Goal: Task Accomplishment & Management: Manage account settings

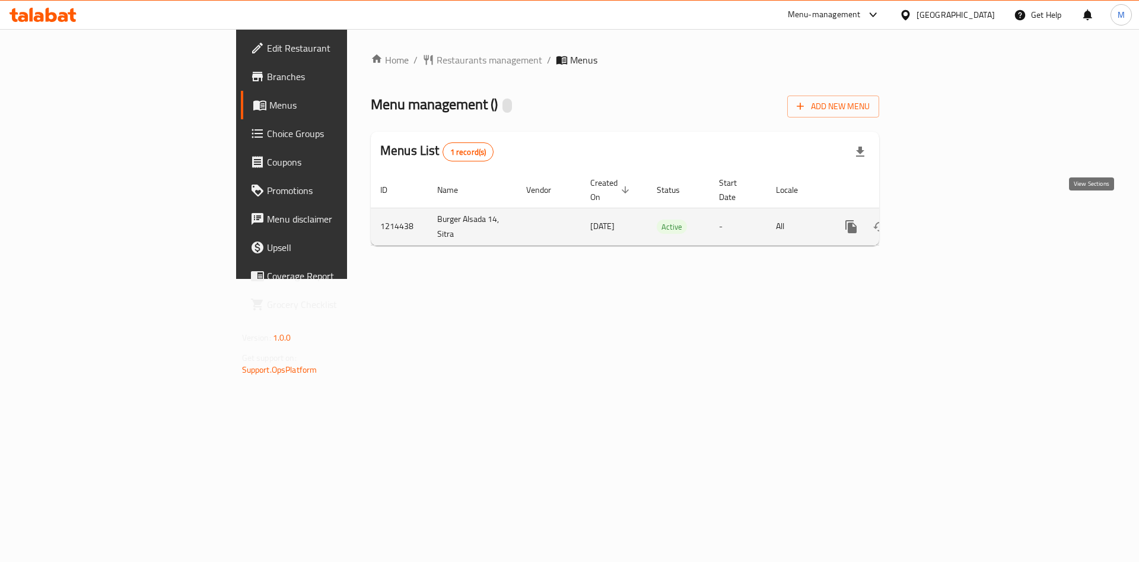
click at [944, 220] on icon "enhanced table" at bounding box center [937, 227] width 14 height 14
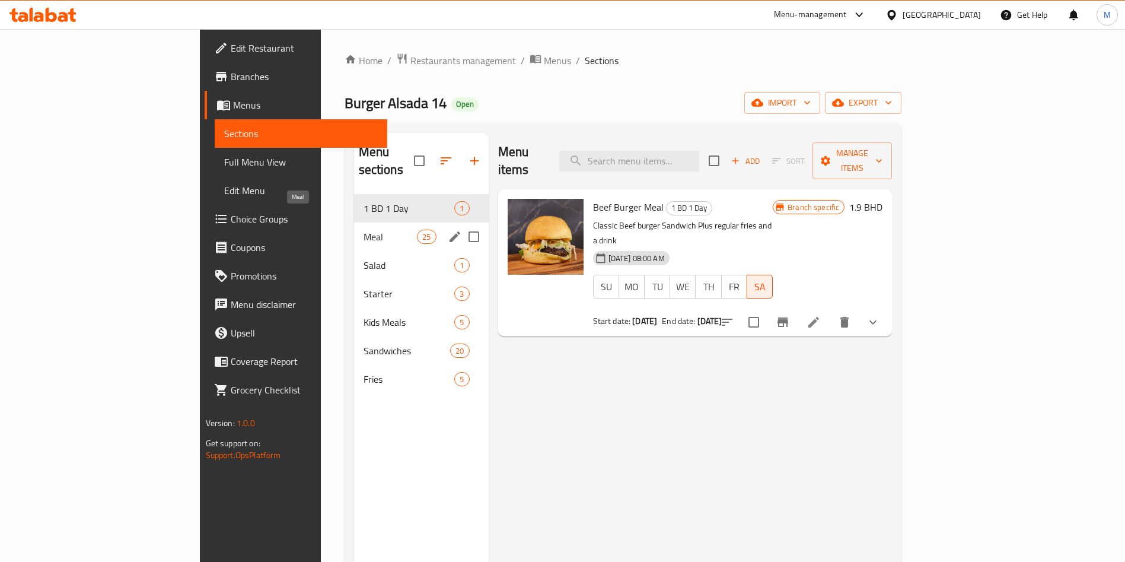
click at [364, 230] on span "Meal" at bounding box center [391, 237] width 54 height 14
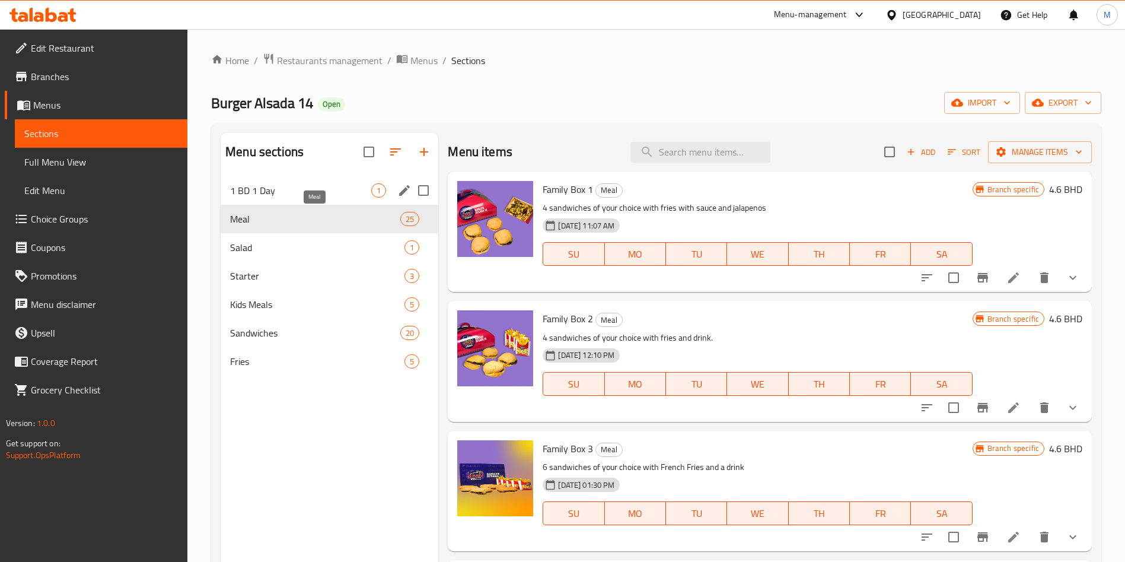
click at [297, 188] on span "1 BD 1 Day" at bounding box center [300, 190] width 141 height 14
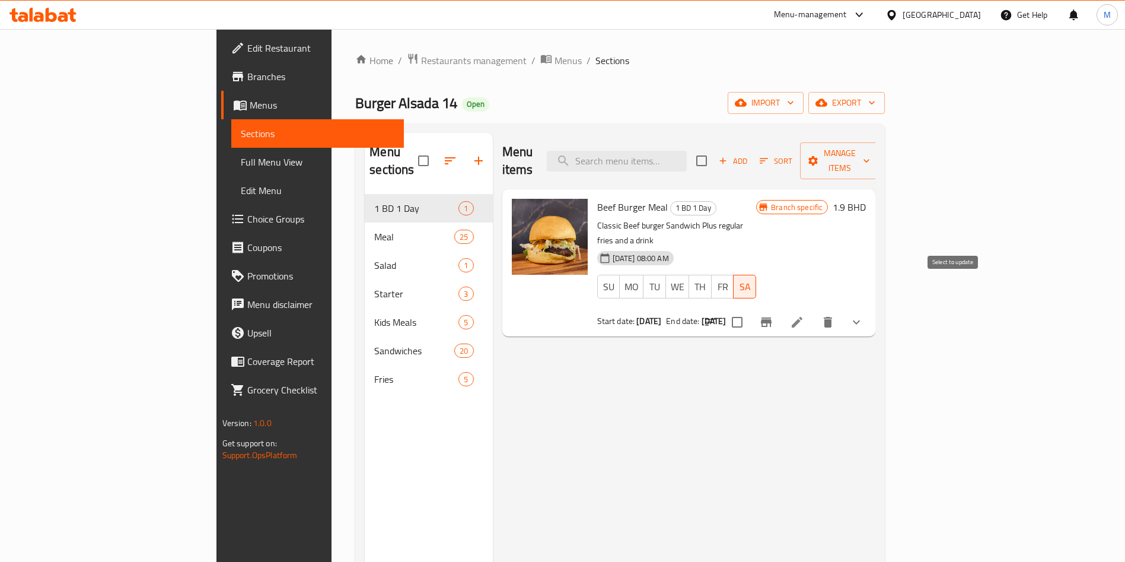
click at [750, 310] on input "checkbox" at bounding box center [737, 322] width 25 height 25
checkbox input "true"
click at [870, 150] on span "Manage items" at bounding box center [840, 161] width 61 height 30
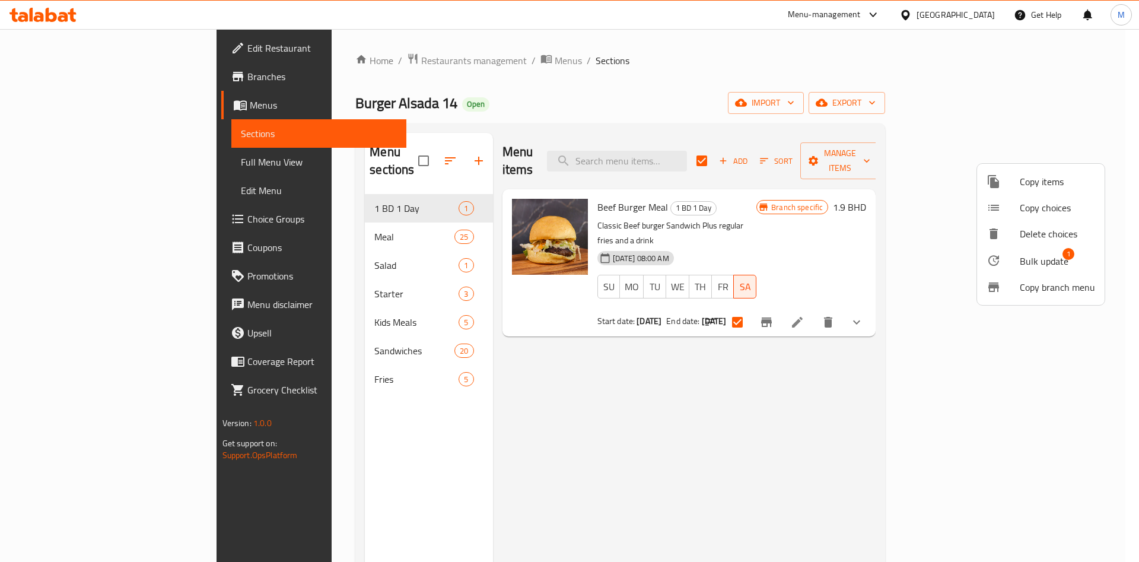
click at [1020, 257] on span "Bulk update" at bounding box center [1044, 261] width 49 height 14
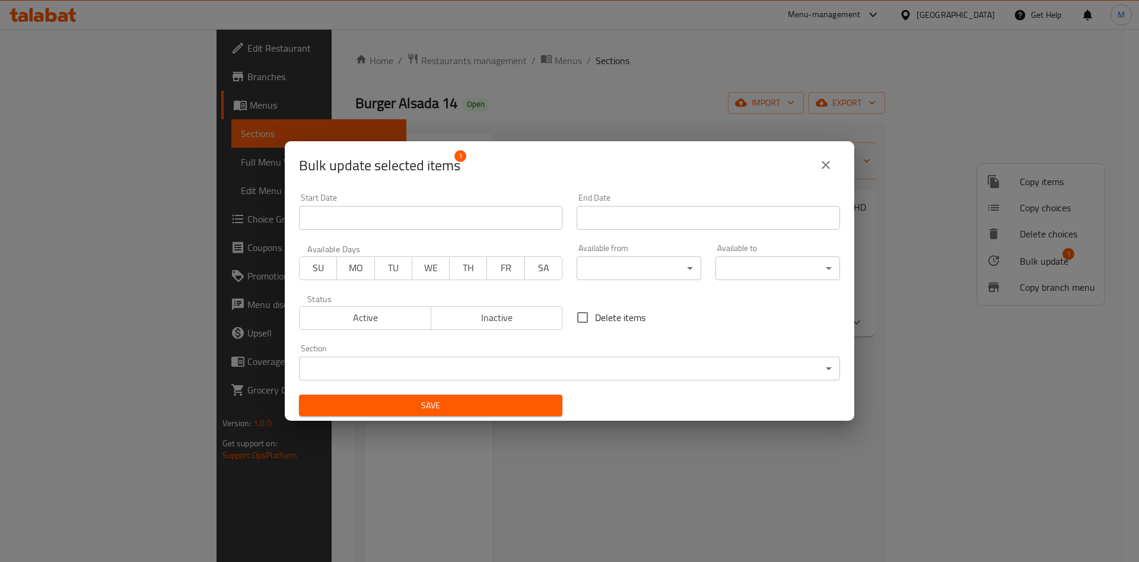
click at [460, 263] on span "TH" at bounding box center [468, 267] width 28 height 17
click at [362, 319] on span "Active" at bounding box center [365, 317] width 122 height 17
click at [701, 214] on input "Start Date" at bounding box center [708, 218] width 263 height 24
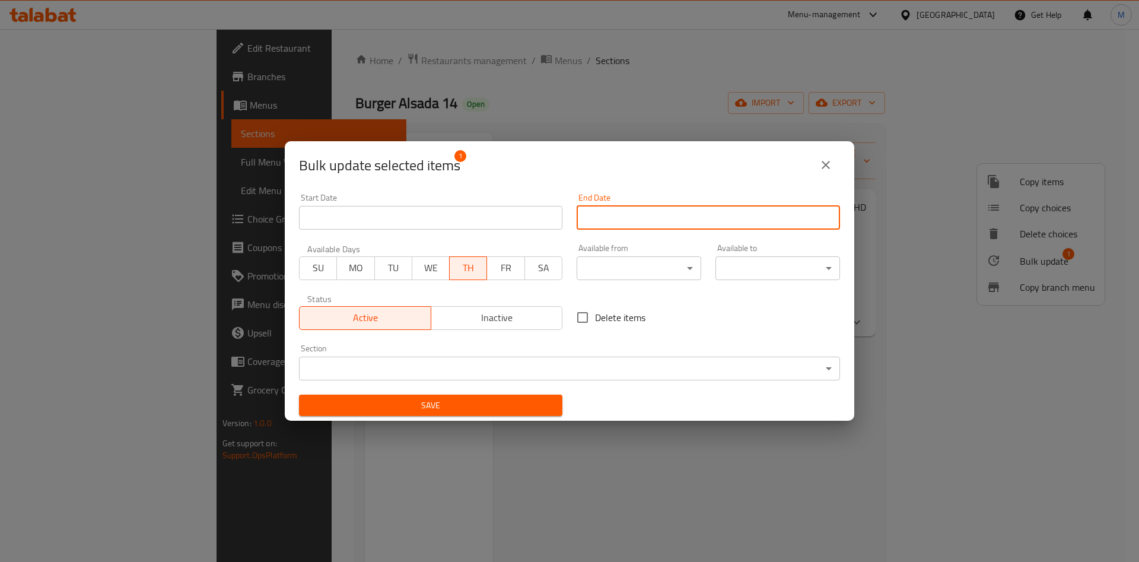
click at [702, 228] on input "Start Date" at bounding box center [708, 218] width 263 height 24
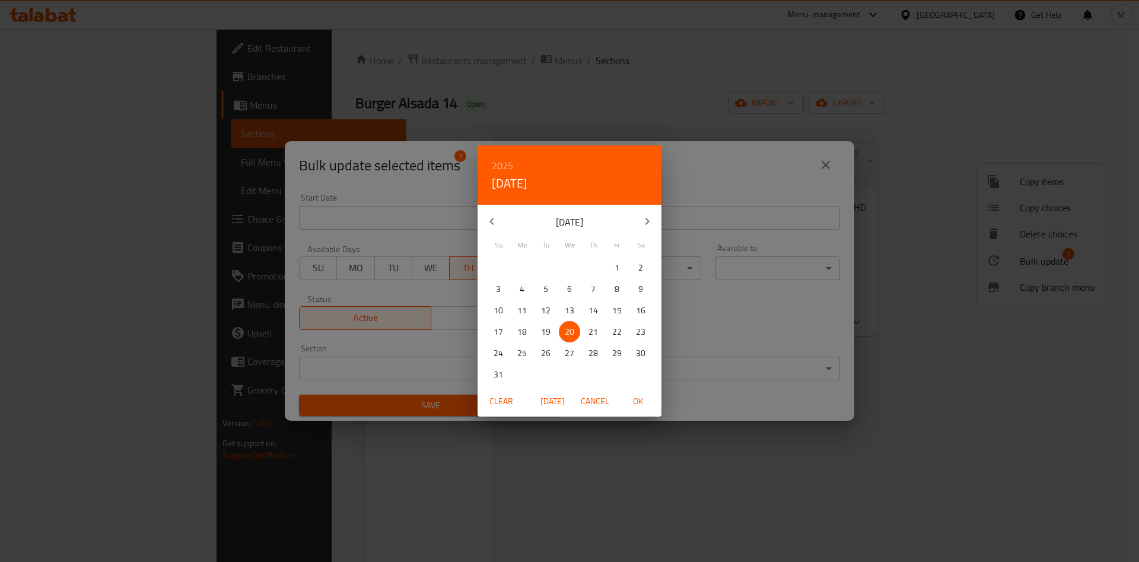
click at [594, 334] on p "21" at bounding box center [593, 332] width 9 height 15
click at [634, 403] on span "OK" at bounding box center [638, 401] width 28 height 15
type input "[DATE]"
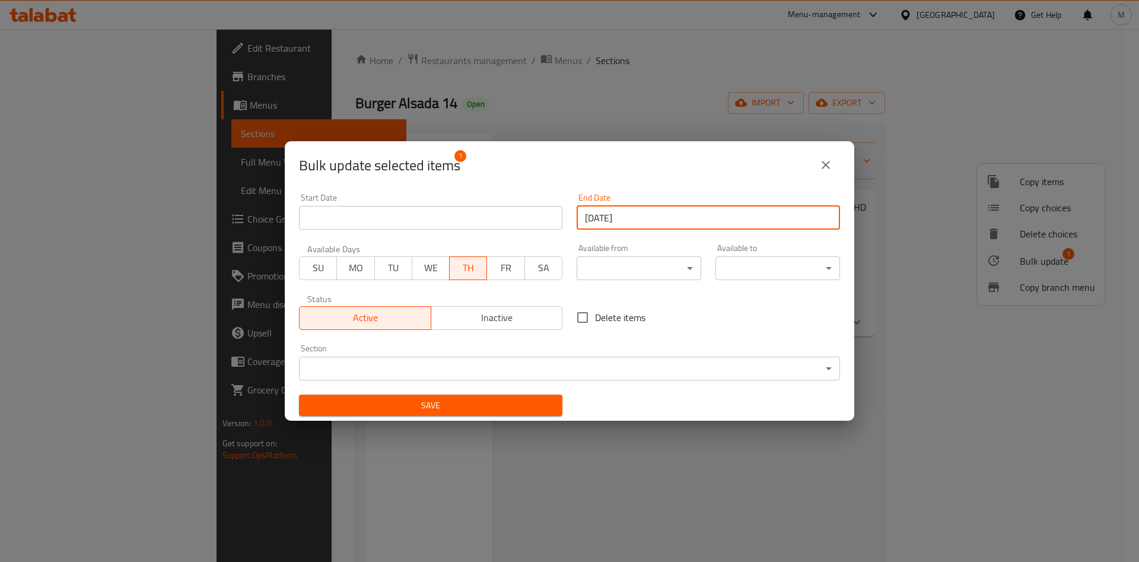
click at [521, 400] on span "Save" at bounding box center [431, 405] width 244 height 15
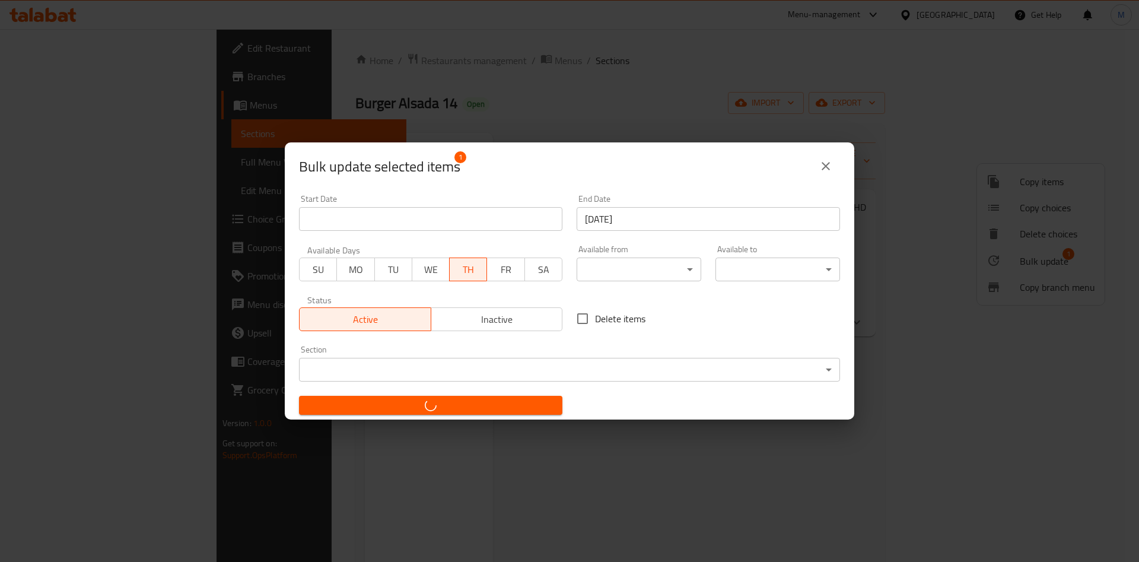
checkbox input "false"
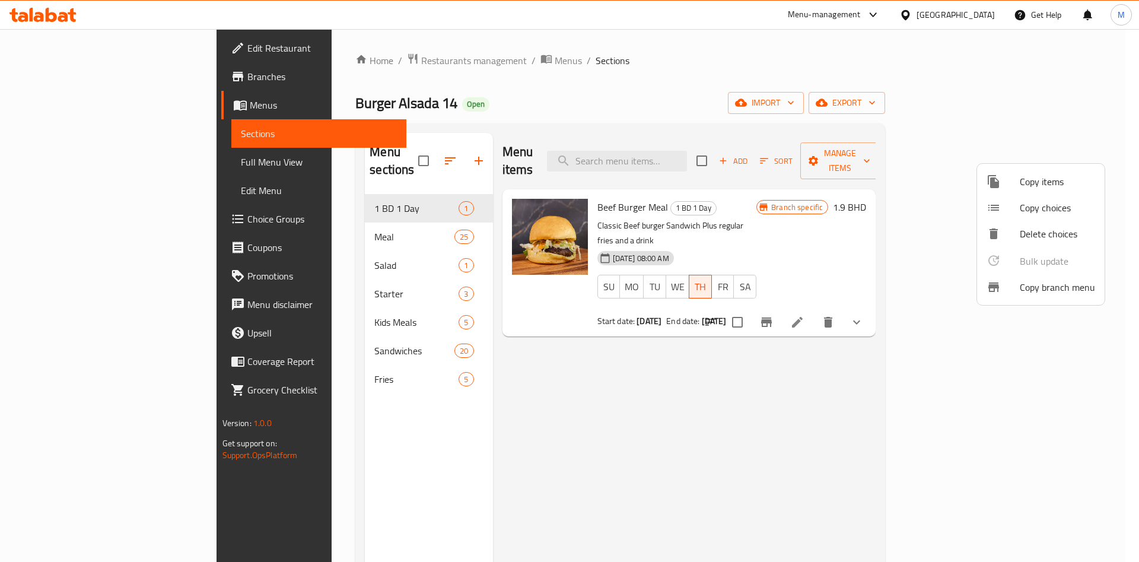
click at [391, 507] on div at bounding box center [569, 281] width 1139 height 562
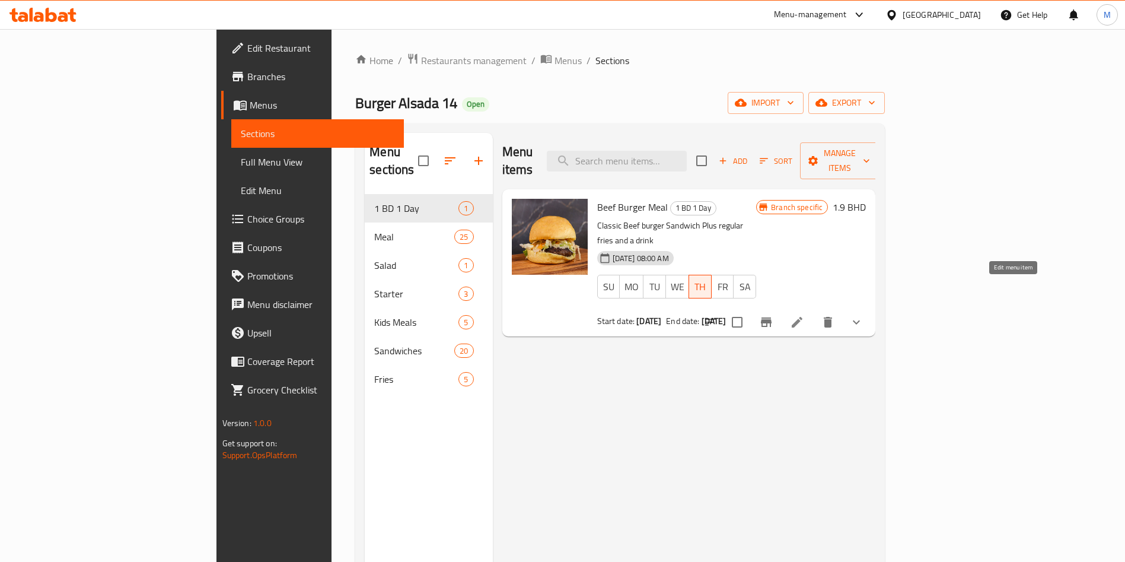
click at [814, 311] on li at bounding box center [797, 321] width 33 height 21
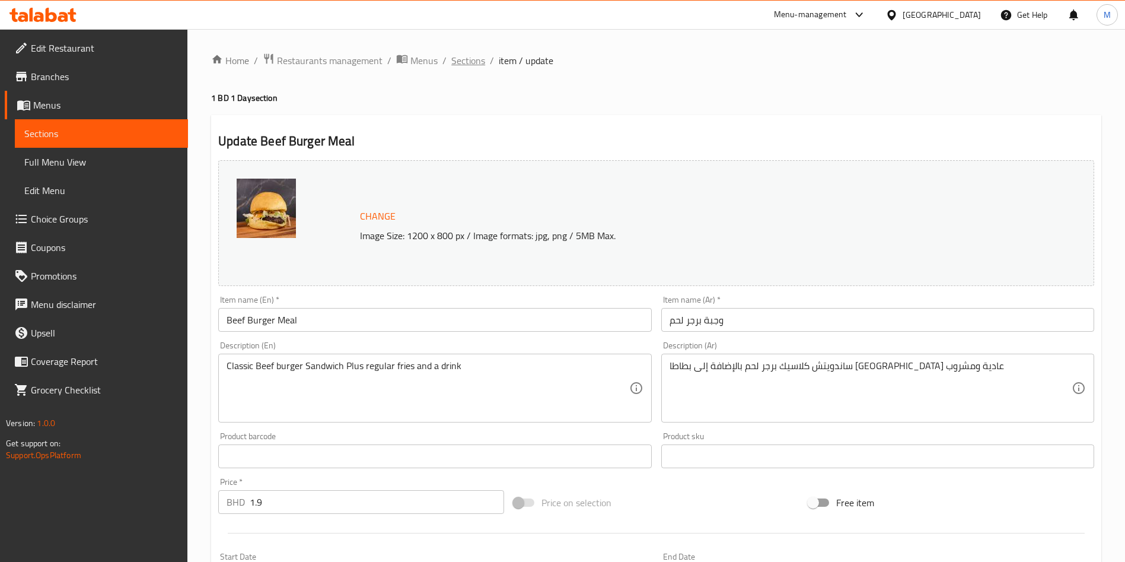
click at [476, 66] on span "Sections" at bounding box center [468, 60] width 34 height 14
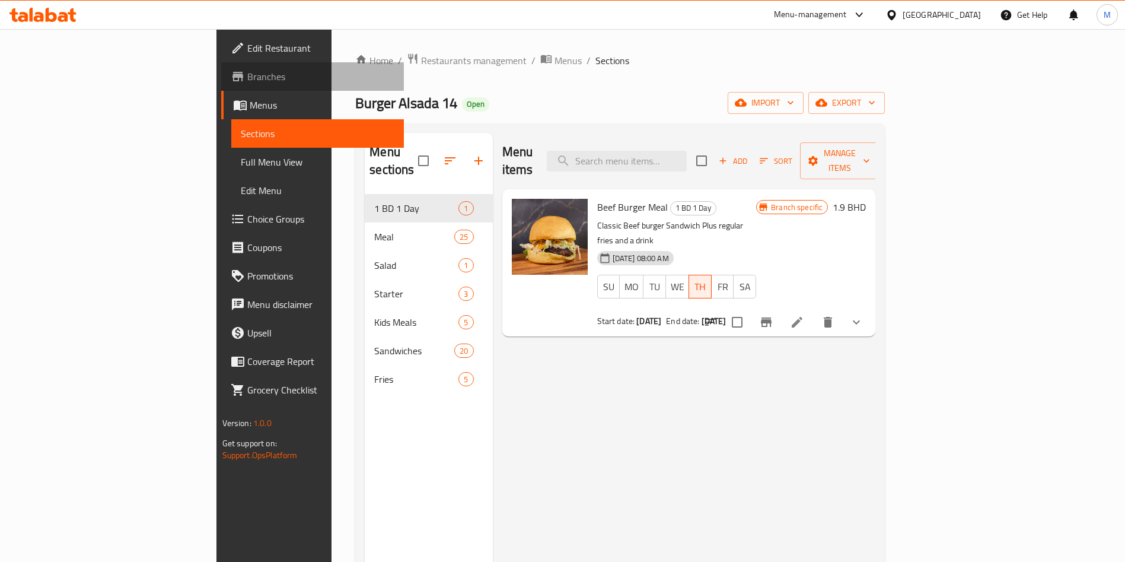
click at [247, 78] on span "Branches" at bounding box center [321, 76] width 148 height 14
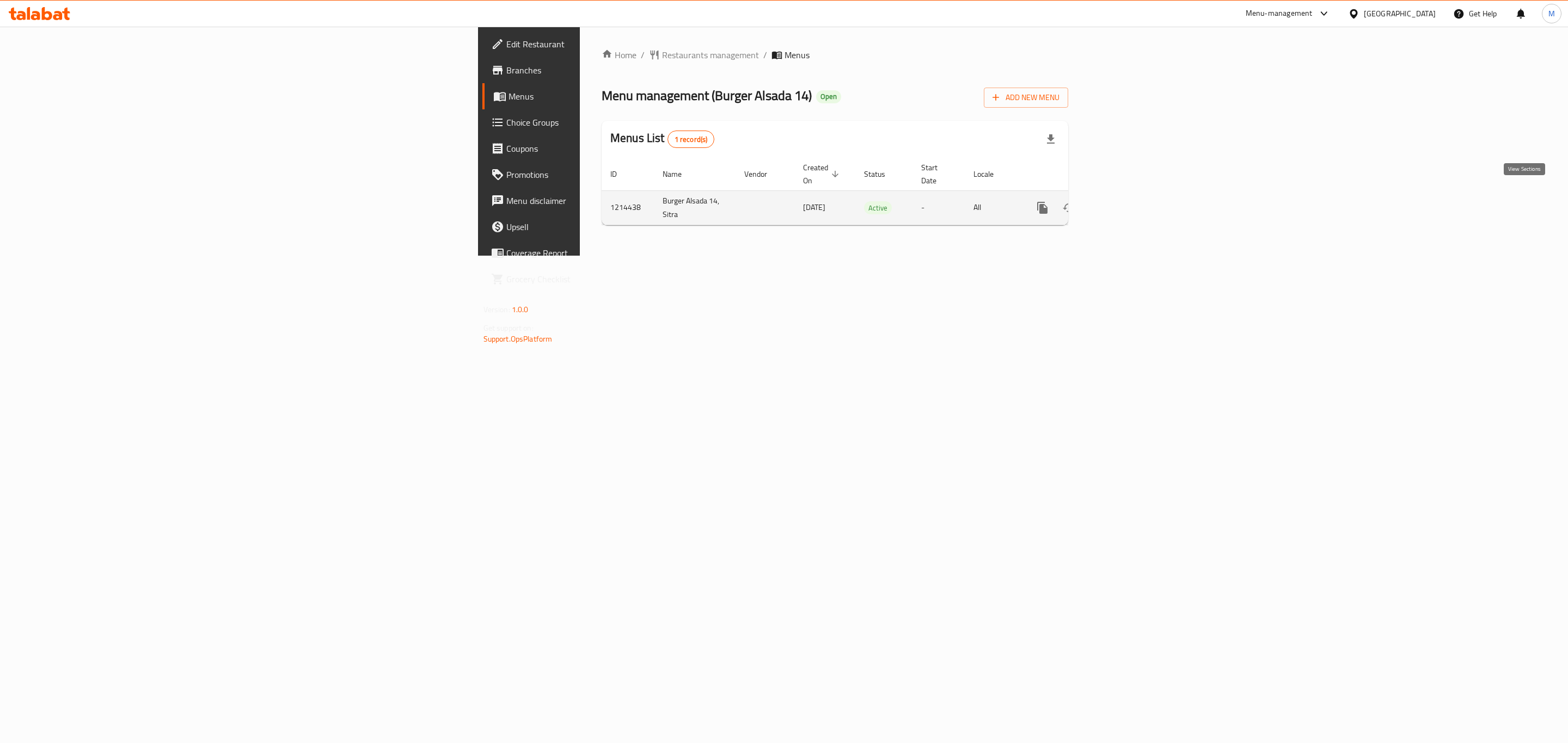
click at [1128, 202] on icon "enhanced table" at bounding box center [1120, 208] width 13 height 13
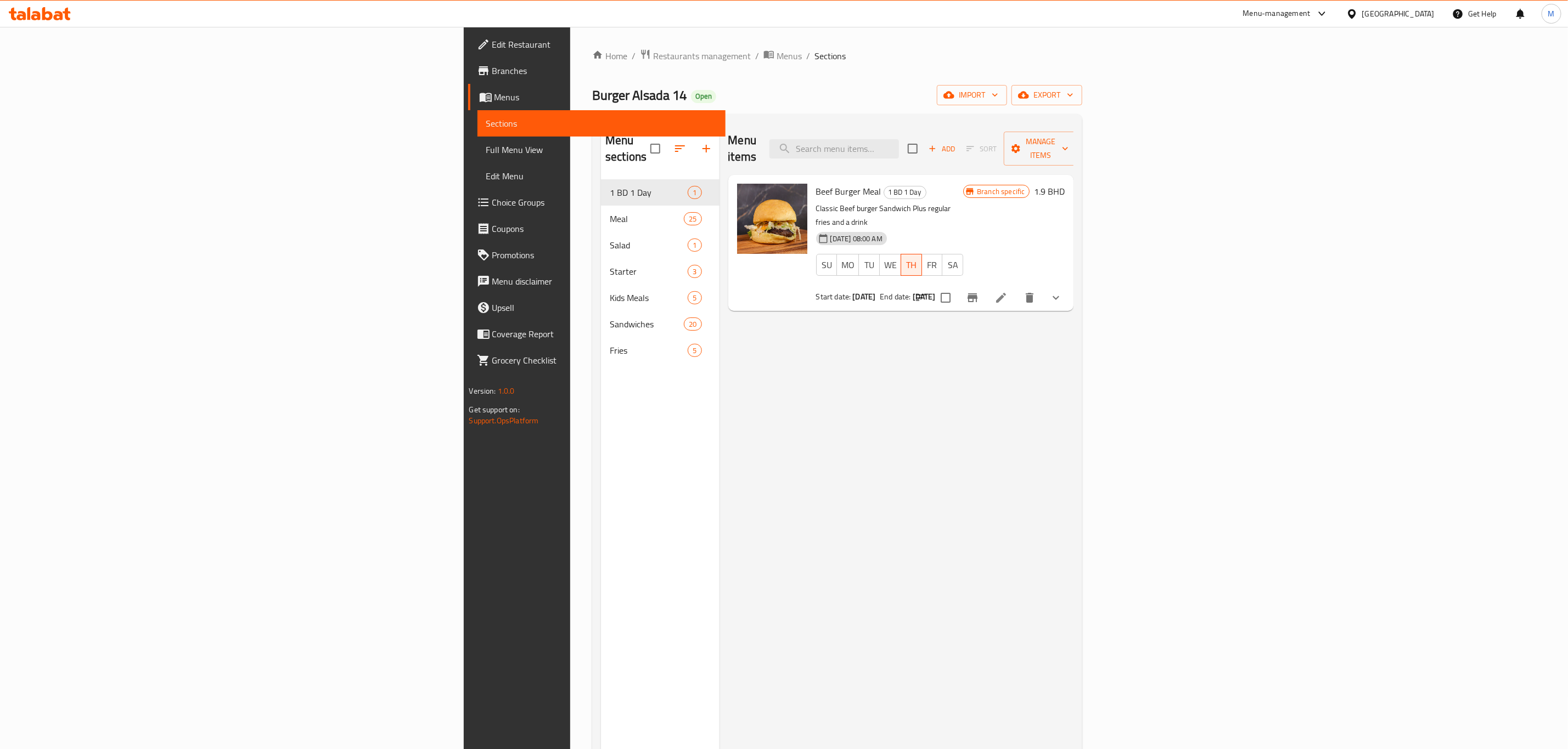
click at [1017, 288] on li at bounding box center [1001, 297] width 31 height 19
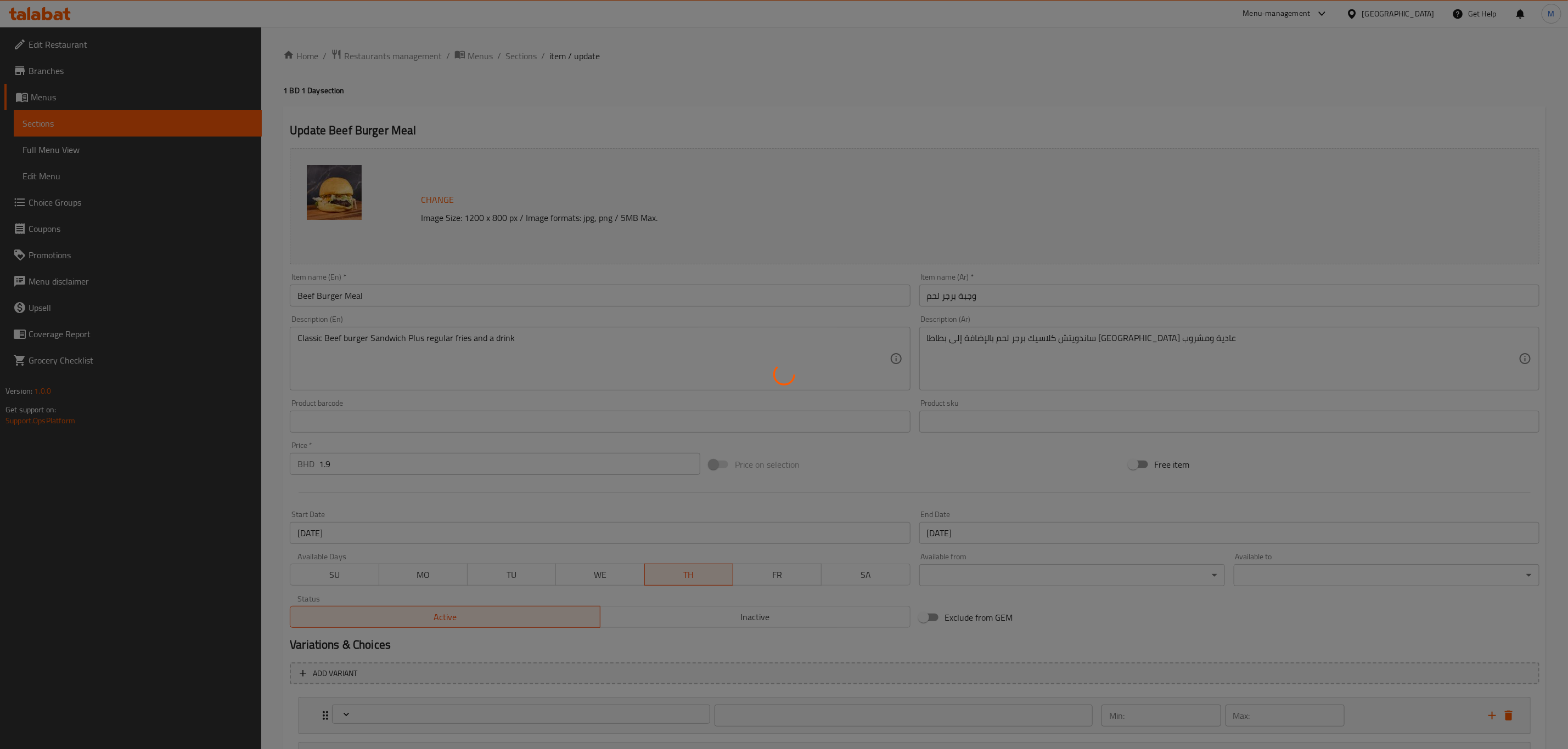
type input "الاضافات"
type input "0"
type input "اختيارك من المشروب"
type input "1"
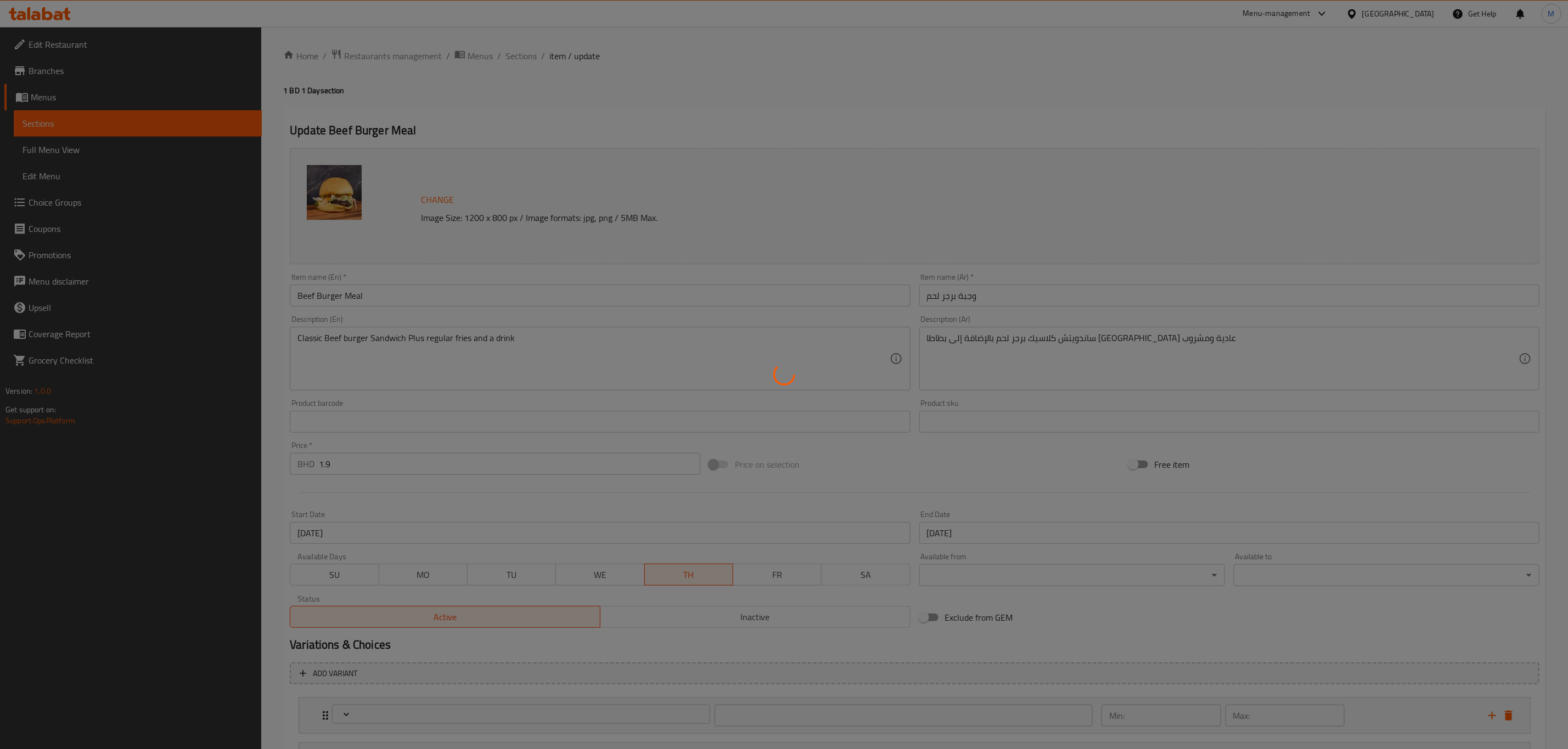
type input "1"
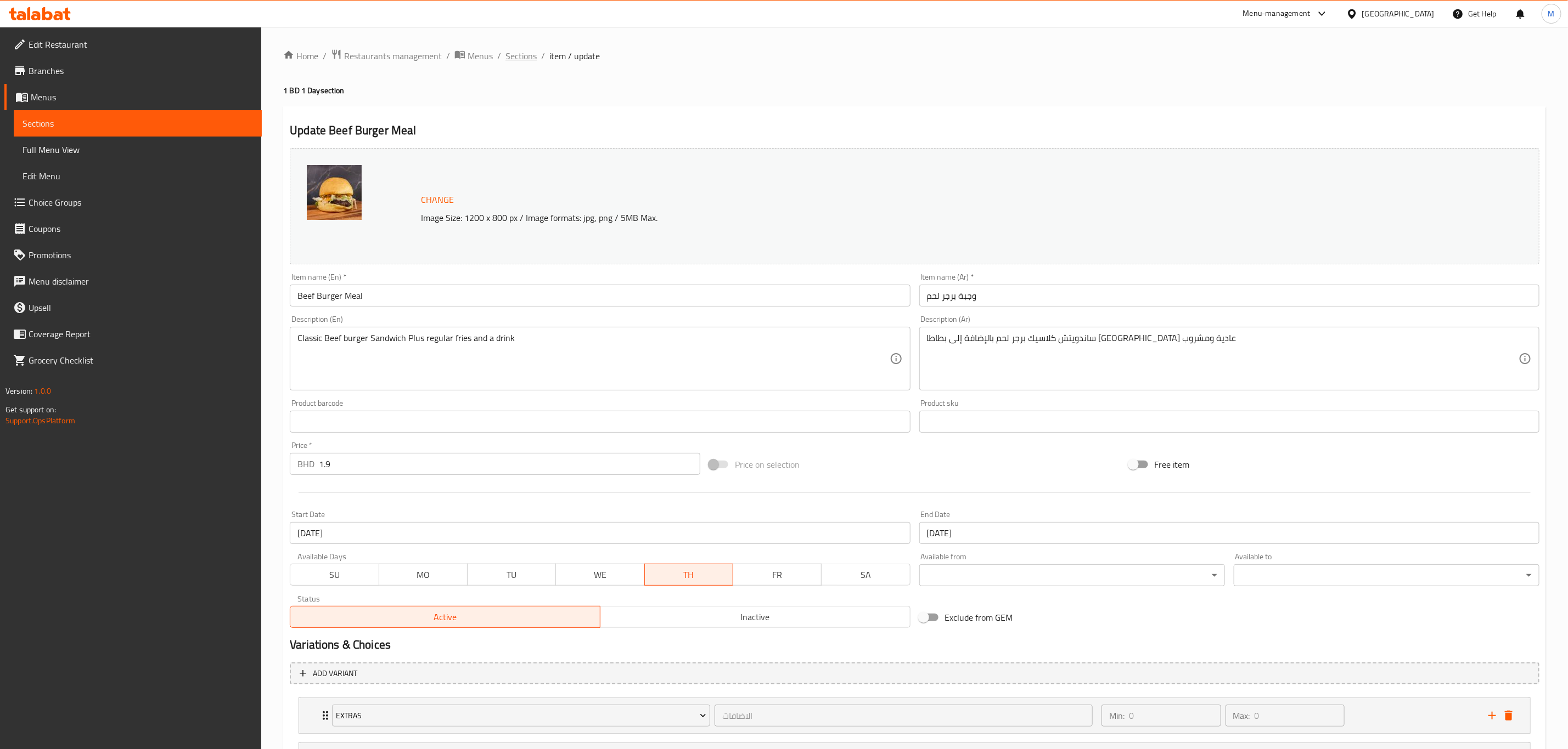
click at [520, 53] on span "Sections" at bounding box center [521, 55] width 31 height 13
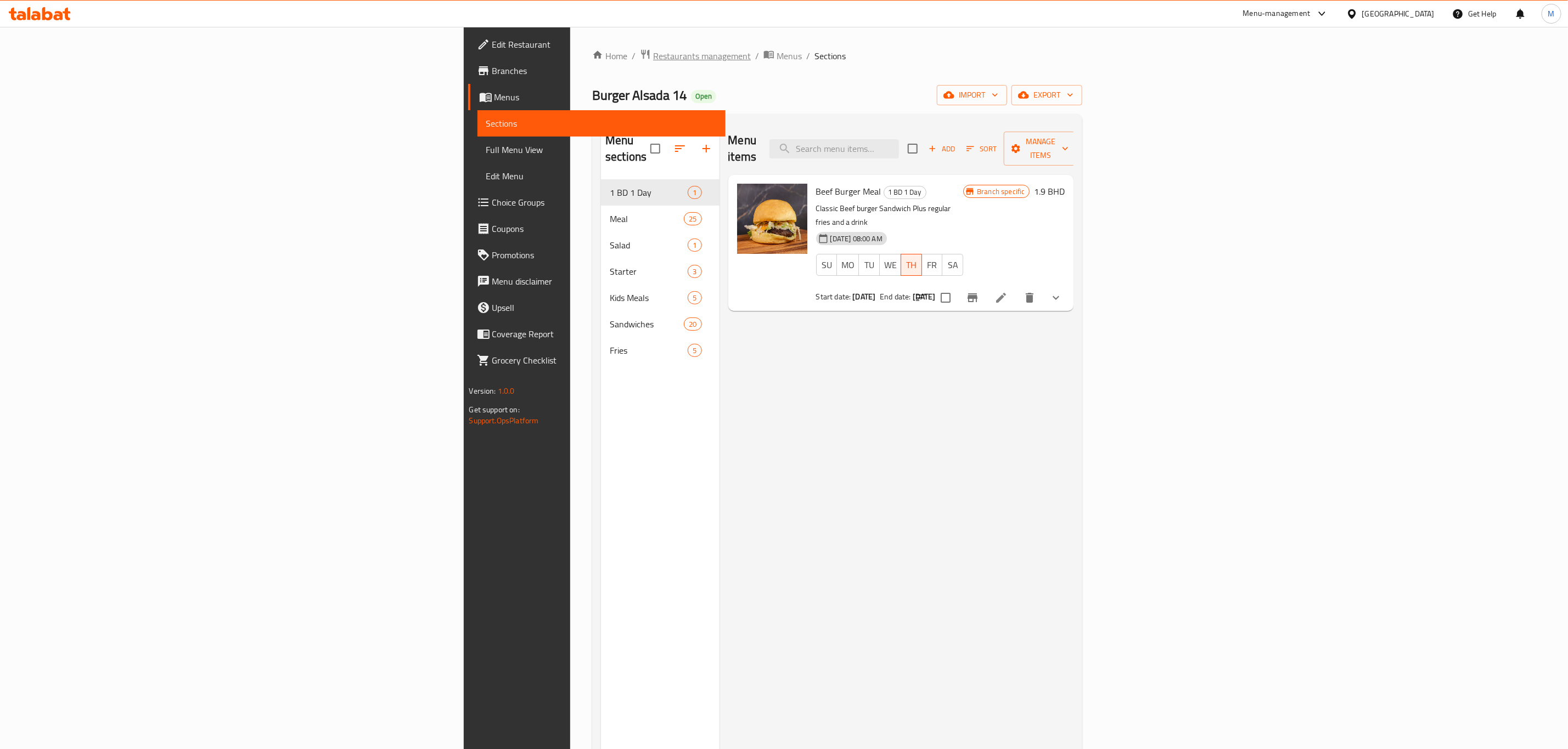
click at [653, 49] on span "Restaurants management" at bounding box center [702, 55] width 98 height 13
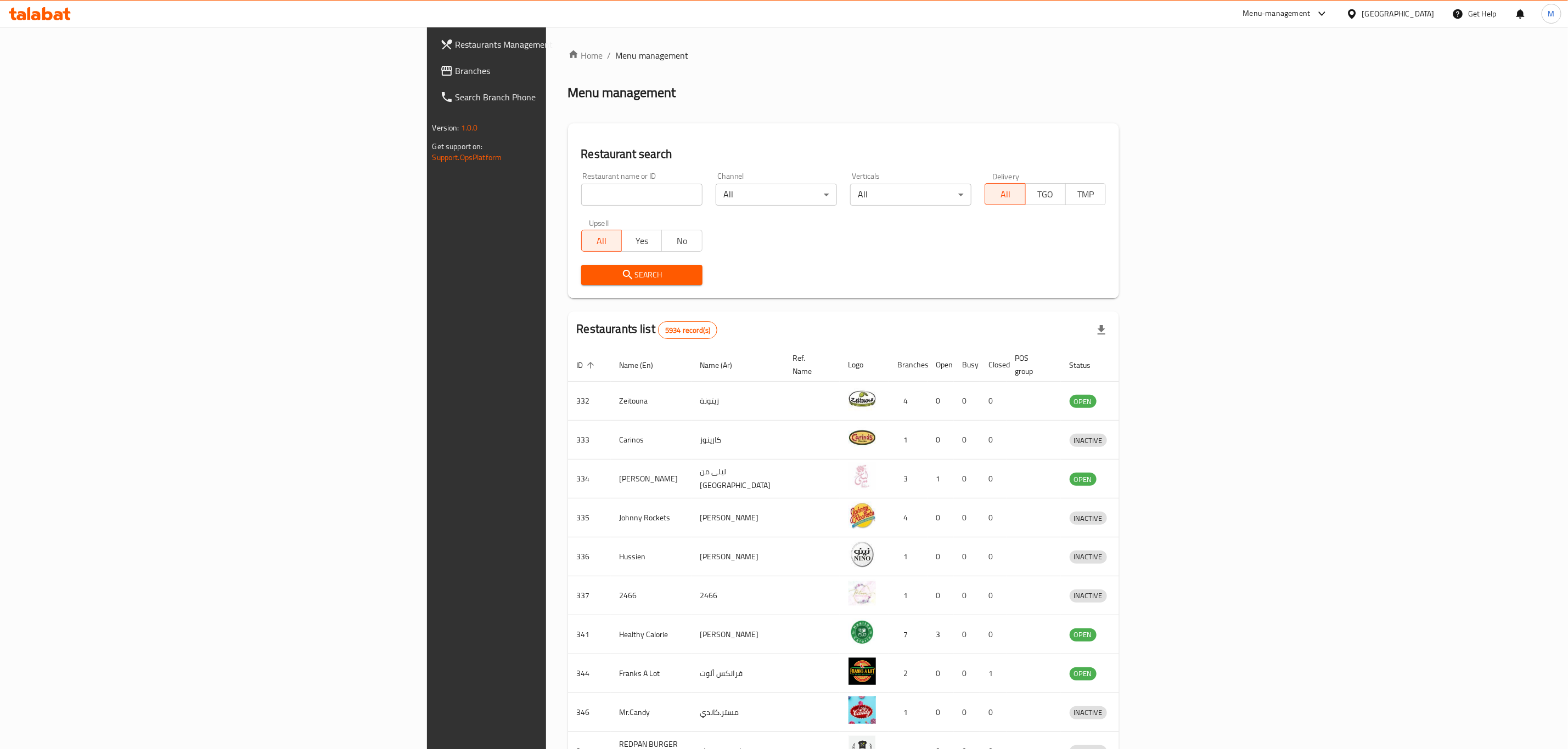
click at [581, 198] on input "search" at bounding box center [641, 195] width 121 height 22
paste input "Vitalia Cafe"
type input "Vitalia Cafe"
click button "Search" at bounding box center [641, 276] width 121 height 20
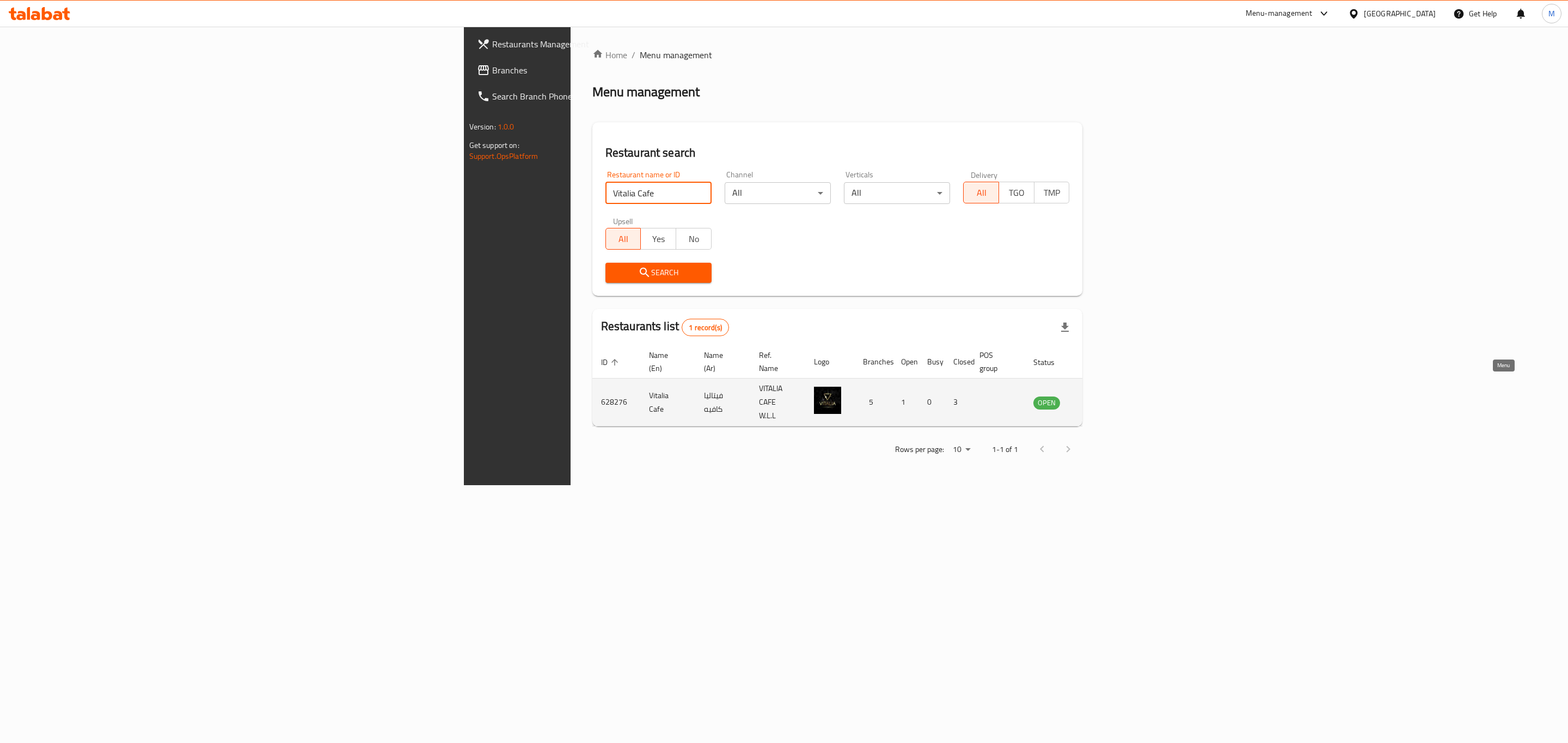
click at [1110, 396] on link "enhanced table" at bounding box center [1100, 403] width 20 height 13
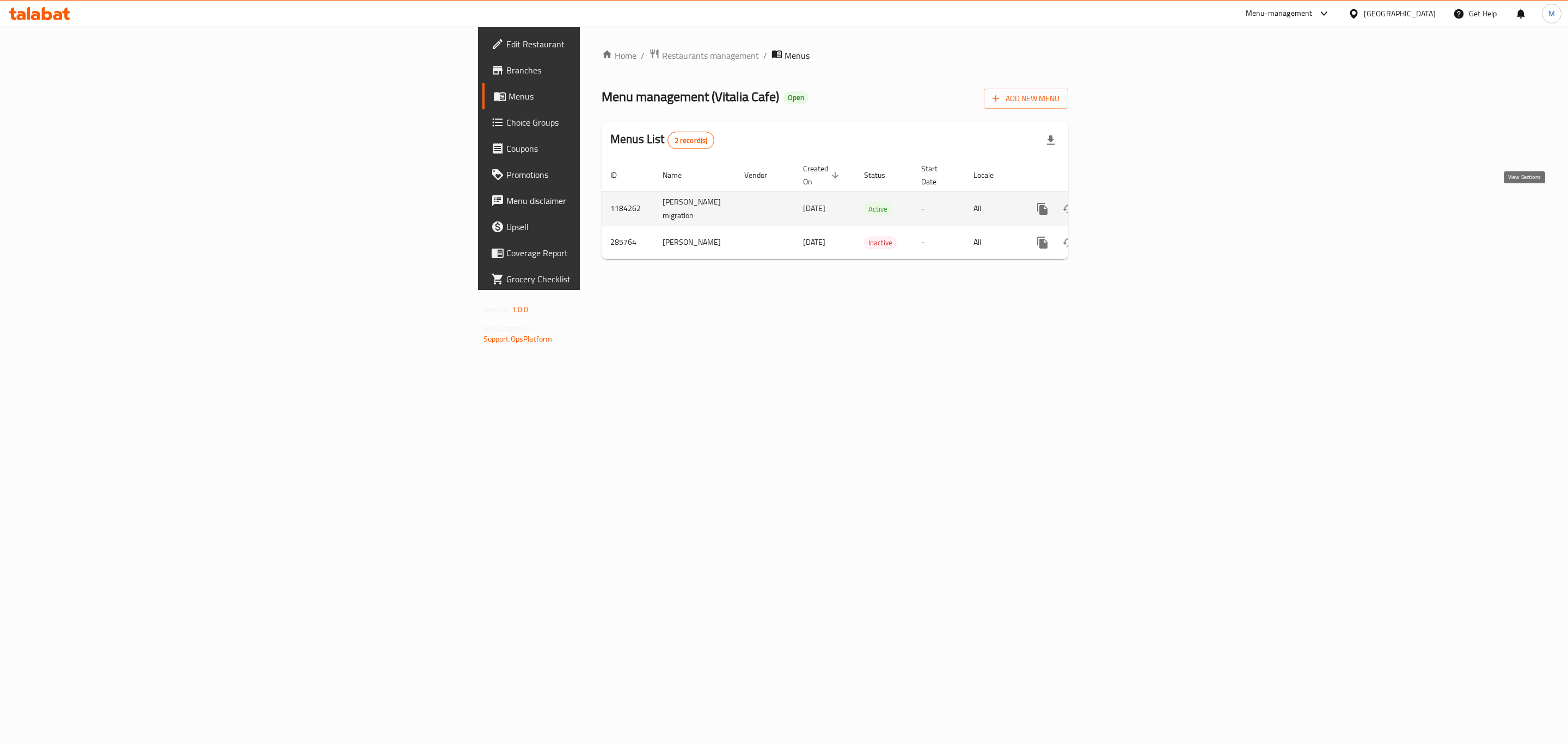
click at [1128, 207] on icon "enhanced table" at bounding box center [1120, 209] width 13 height 13
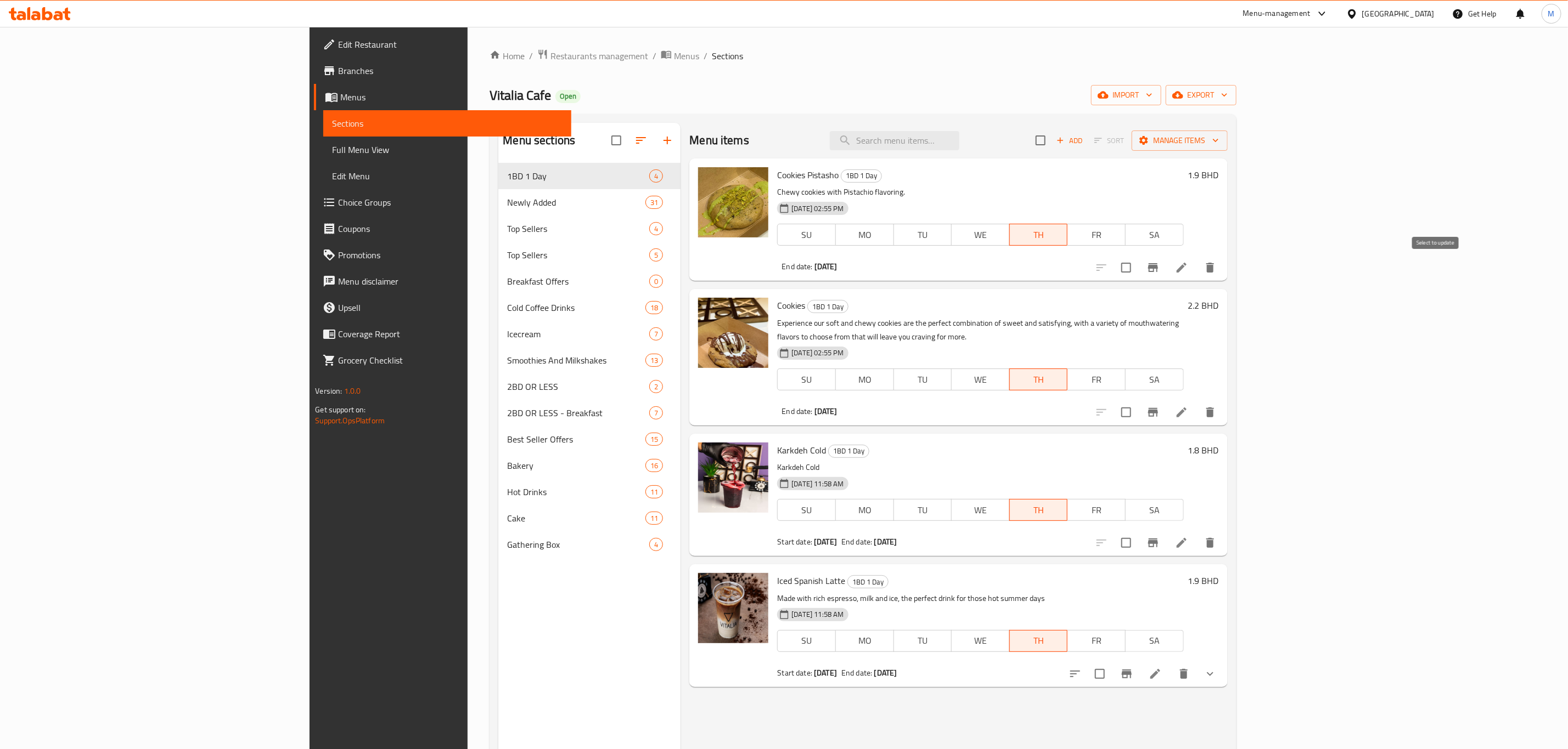
click at [1138, 273] on input "checkbox" at bounding box center [1126, 267] width 23 height 23
checkbox input "true"
click at [1223, 401] on div at bounding box center [1155, 412] width 135 height 26
click at [1138, 401] on input "checkbox" at bounding box center [1126, 412] width 23 height 23
checkbox input "true"
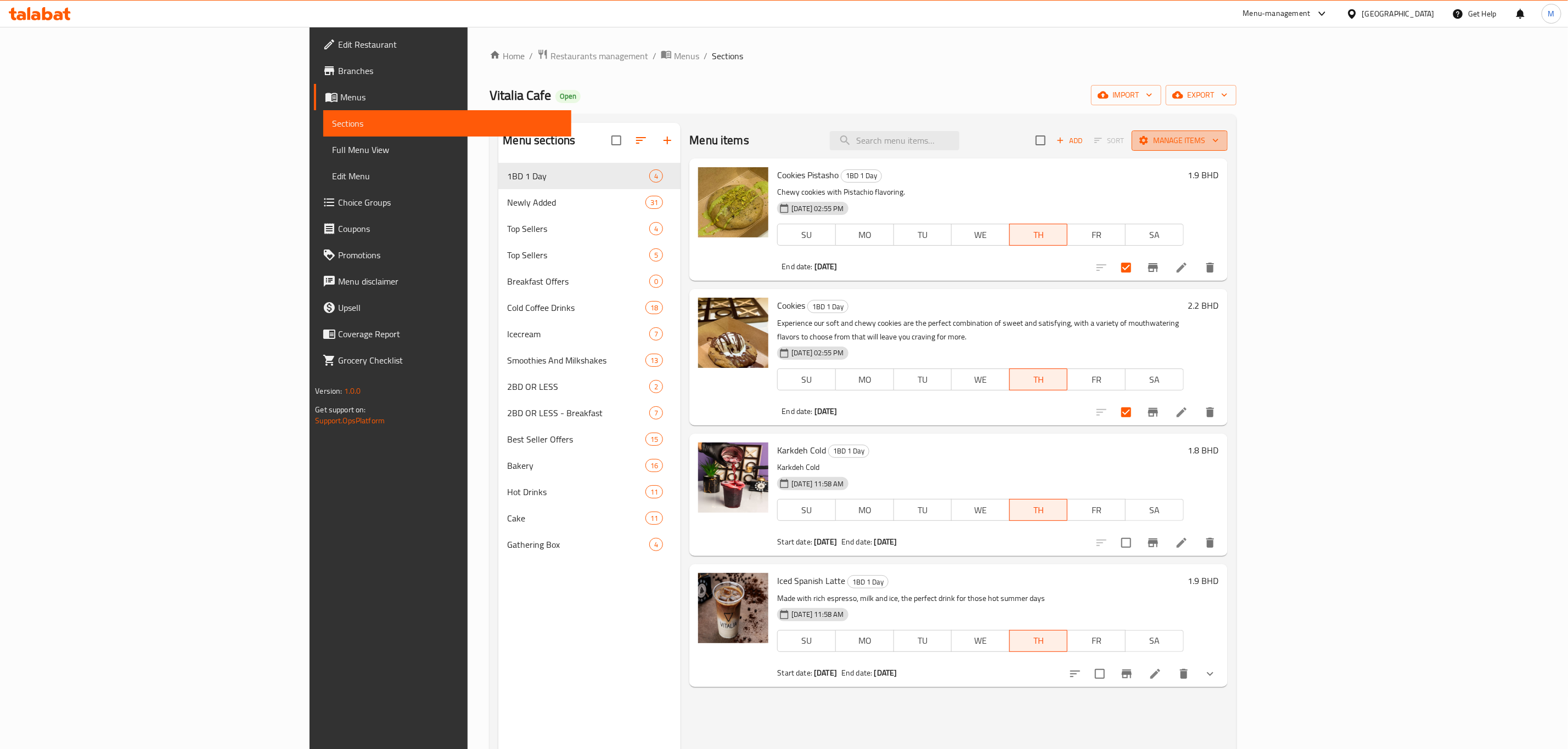
click at [1219, 137] on span "Manage items" at bounding box center [1179, 141] width 79 height 14
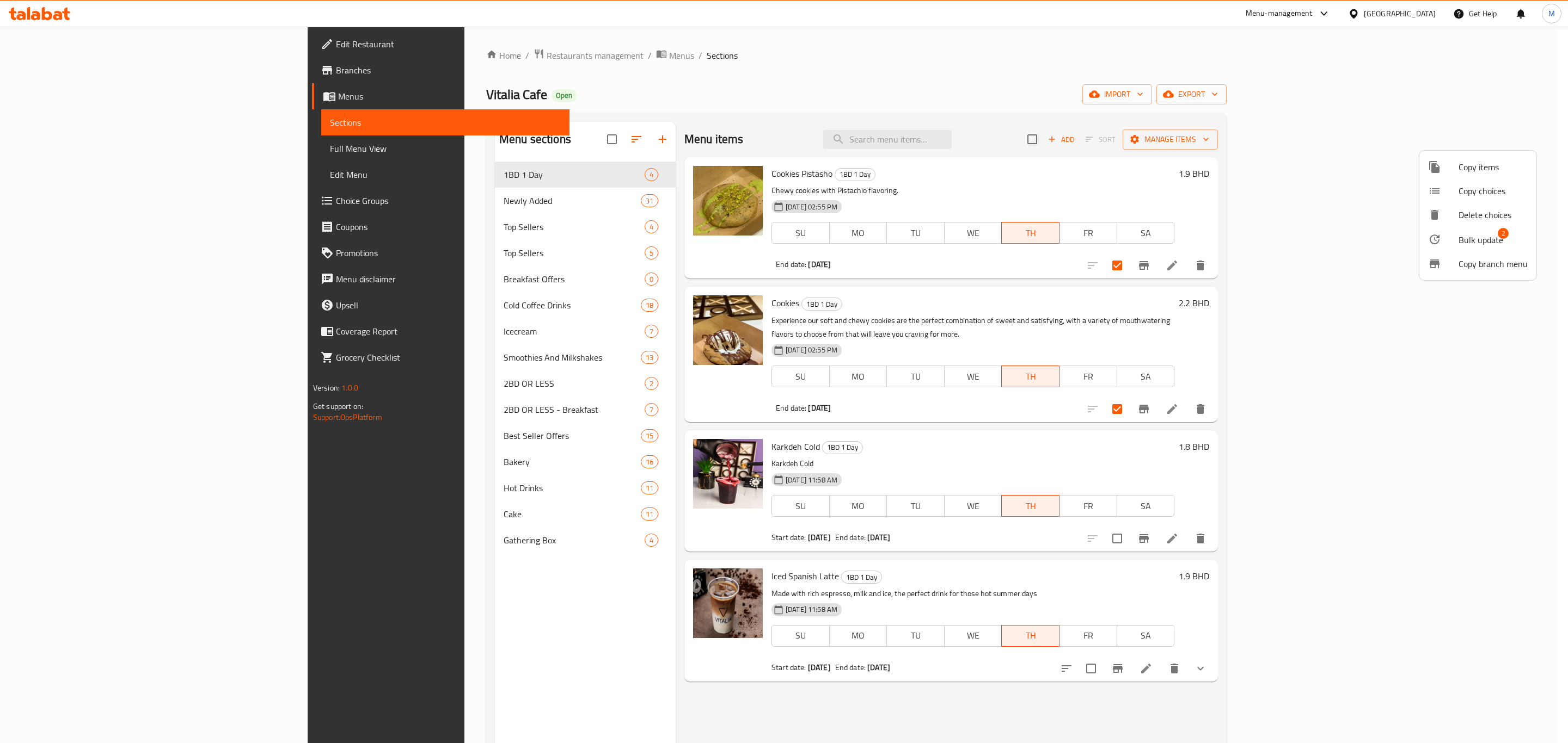
click at [1492, 235] on span "Bulk update" at bounding box center [1480, 240] width 45 height 13
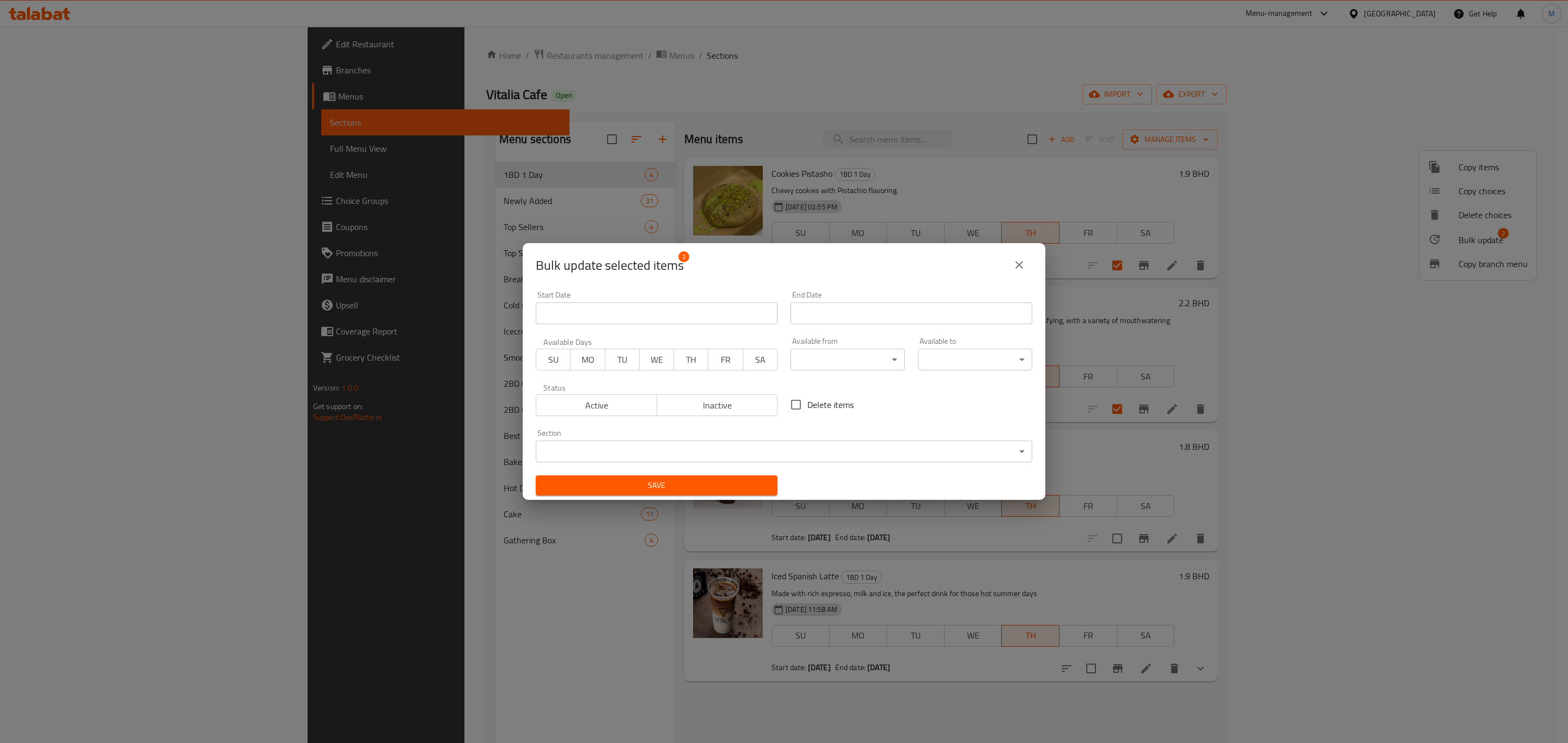
click at [605, 399] on span "Active" at bounding box center [596, 405] width 112 height 16
click at [694, 364] on span "TH" at bounding box center [691, 360] width 26 height 16
click at [859, 320] on input "Start Date" at bounding box center [910, 314] width 241 height 22
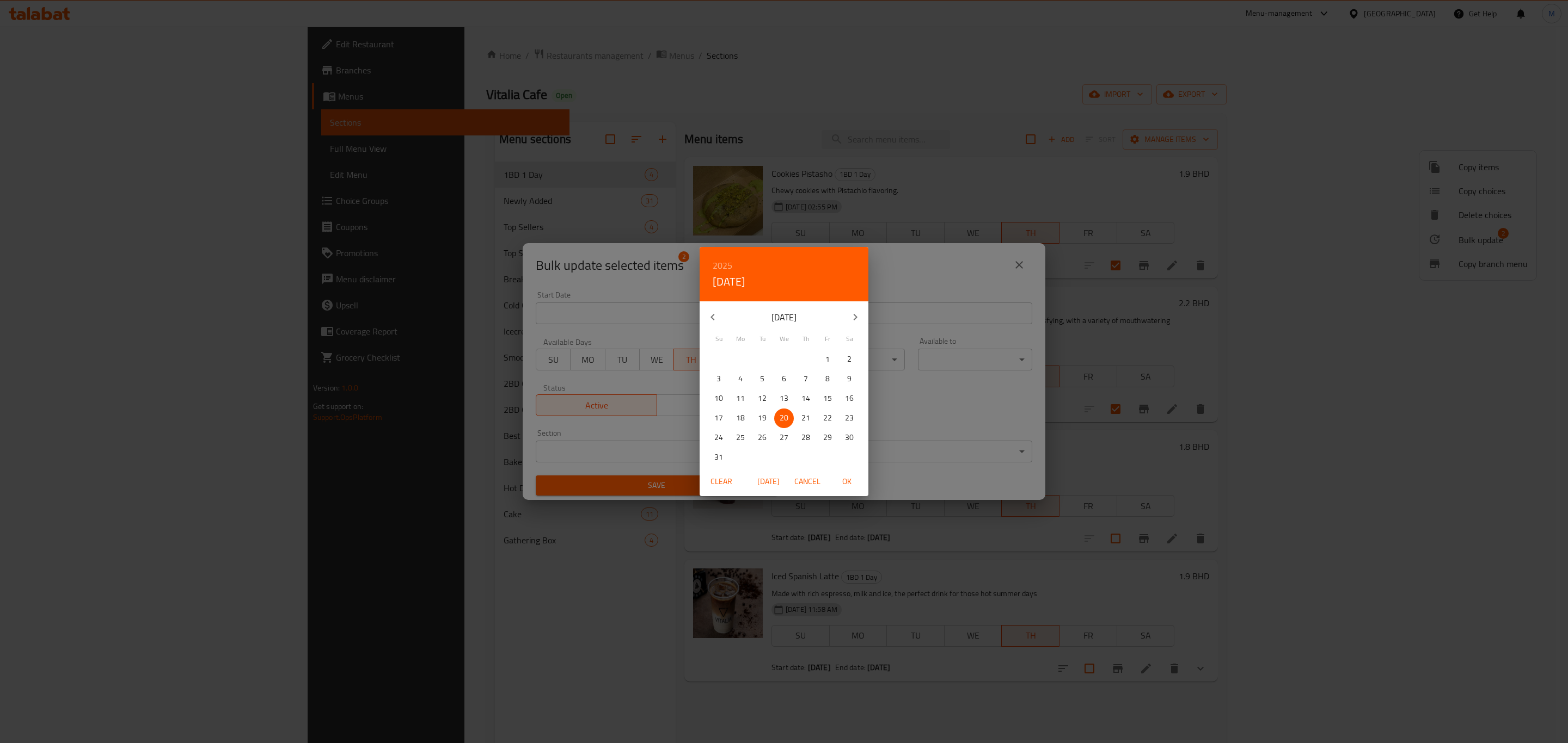
click at [802, 420] on p "21" at bounding box center [805, 418] width 8 height 14
click at [840, 487] on span "OK" at bounding box center [846, 482] width 26 height 14
type input "[DATE]"
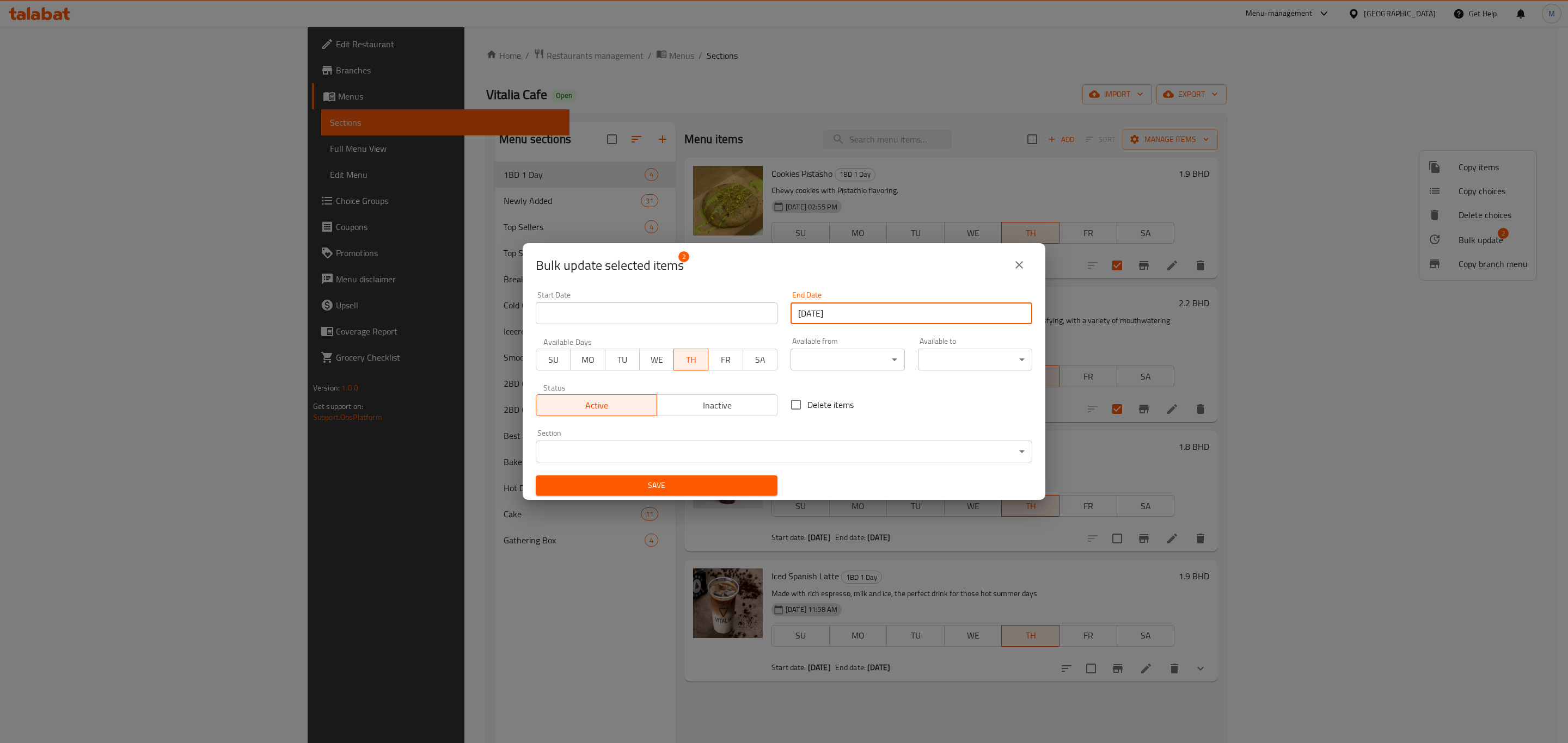
click at [733, 473] on div "Save" at bounding box center [657, 485] width 255 height 33
click at [732, 477] on button "Save" at bounding box center [656, 486] width 241 height 20
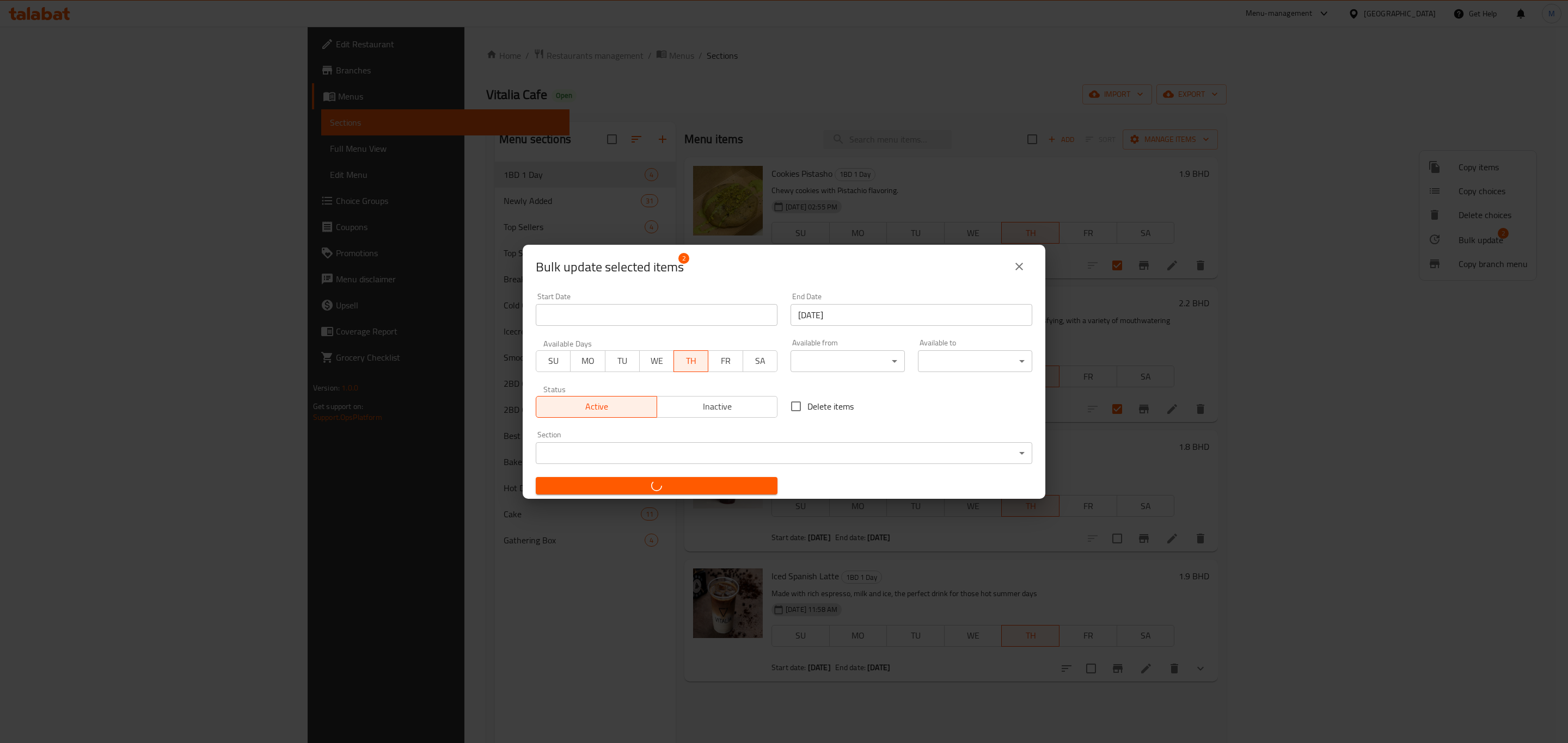
checkbox input "false"
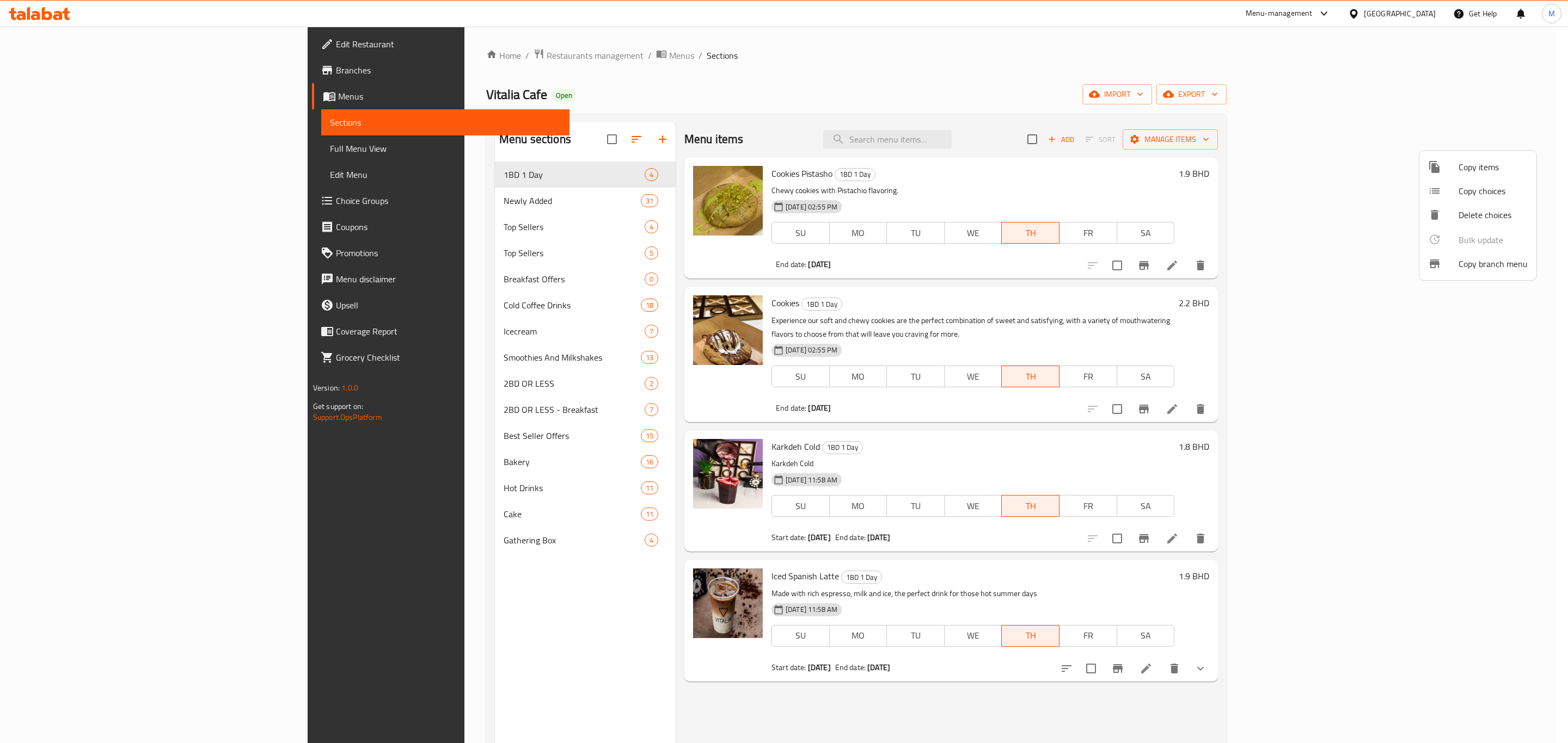
click at [1267, 288] on div at bounding box center [784, 372] width 1568 height 743
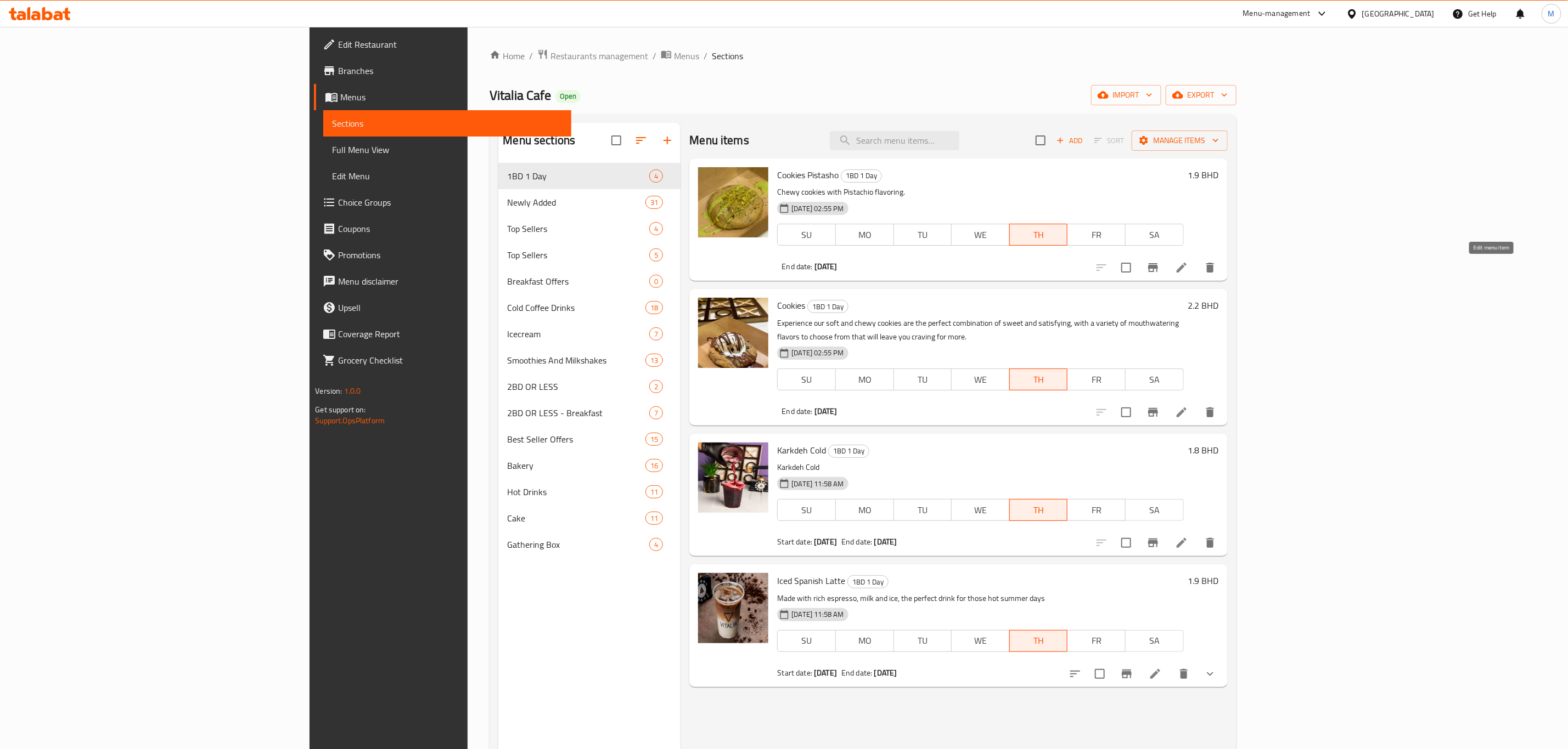
click at [1188, 273] on icon at bounding box center [1181, 267] width 13 height 13
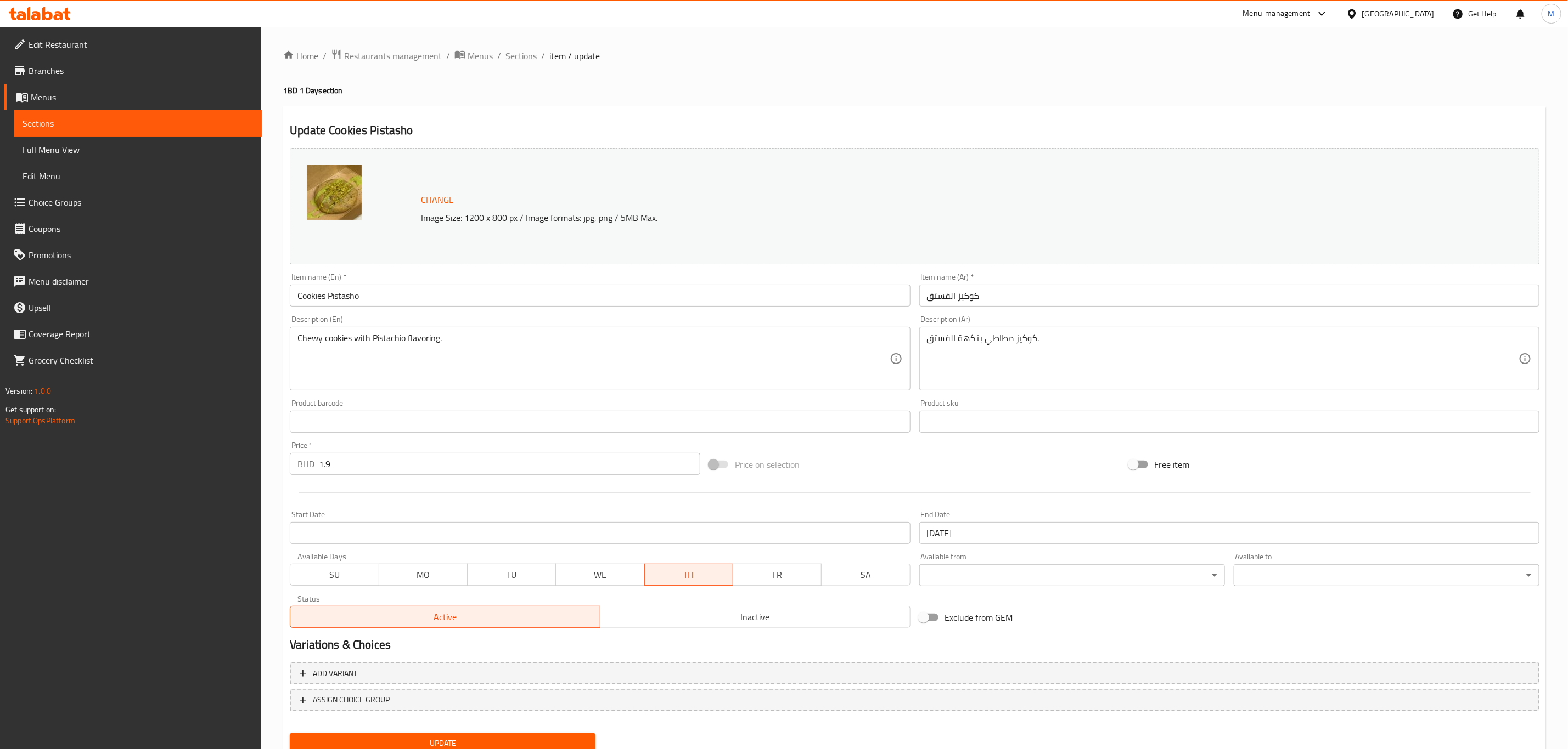
click at [535, 58] on span "Sections" at bounding box center [521, 55] width 31 height 13
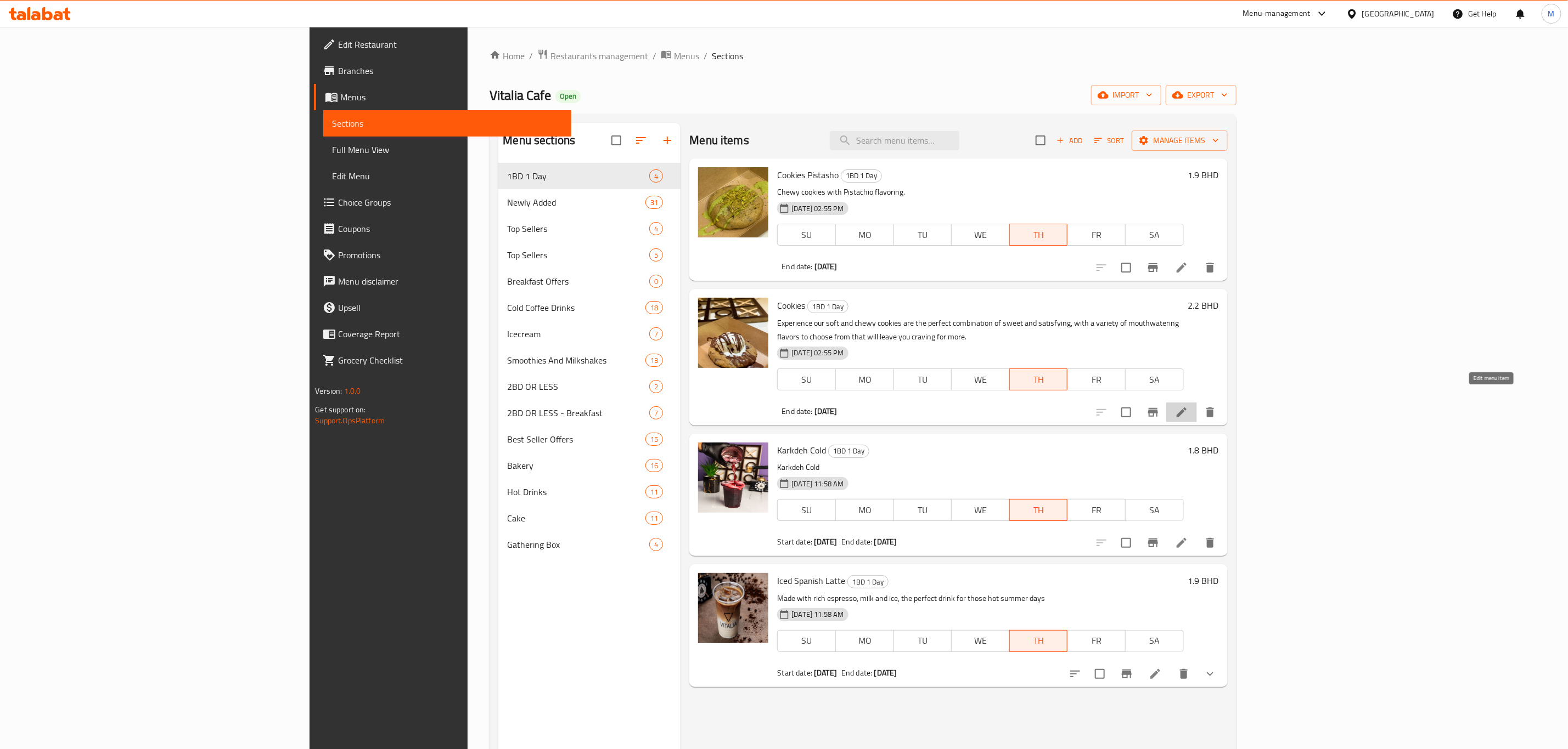
click at [1188, 406] on icon at bounding box center [1181, 412] width 13 height 13
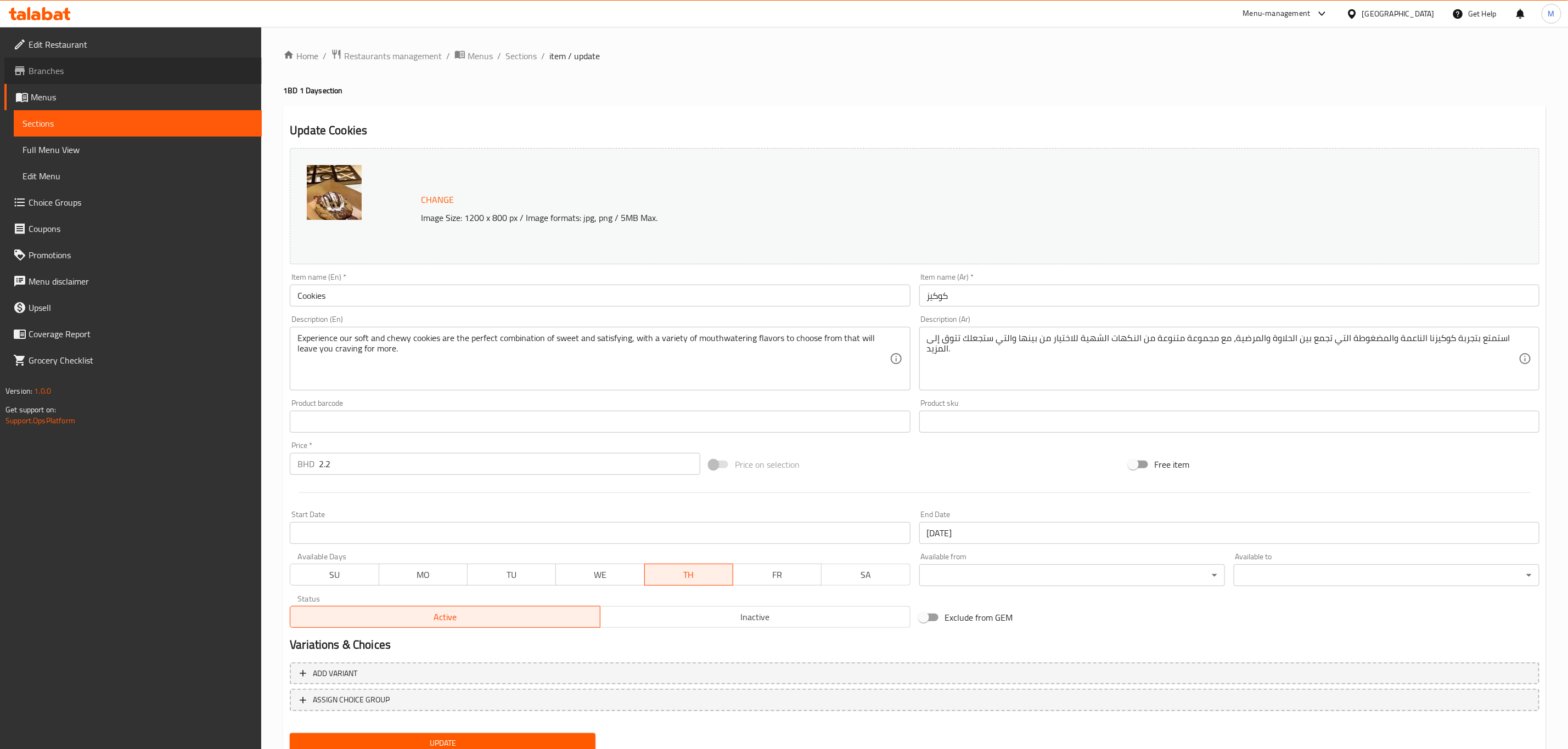
click at [105, 67] on span "Branches" at bounding box center [141, 70] width 225 height 13
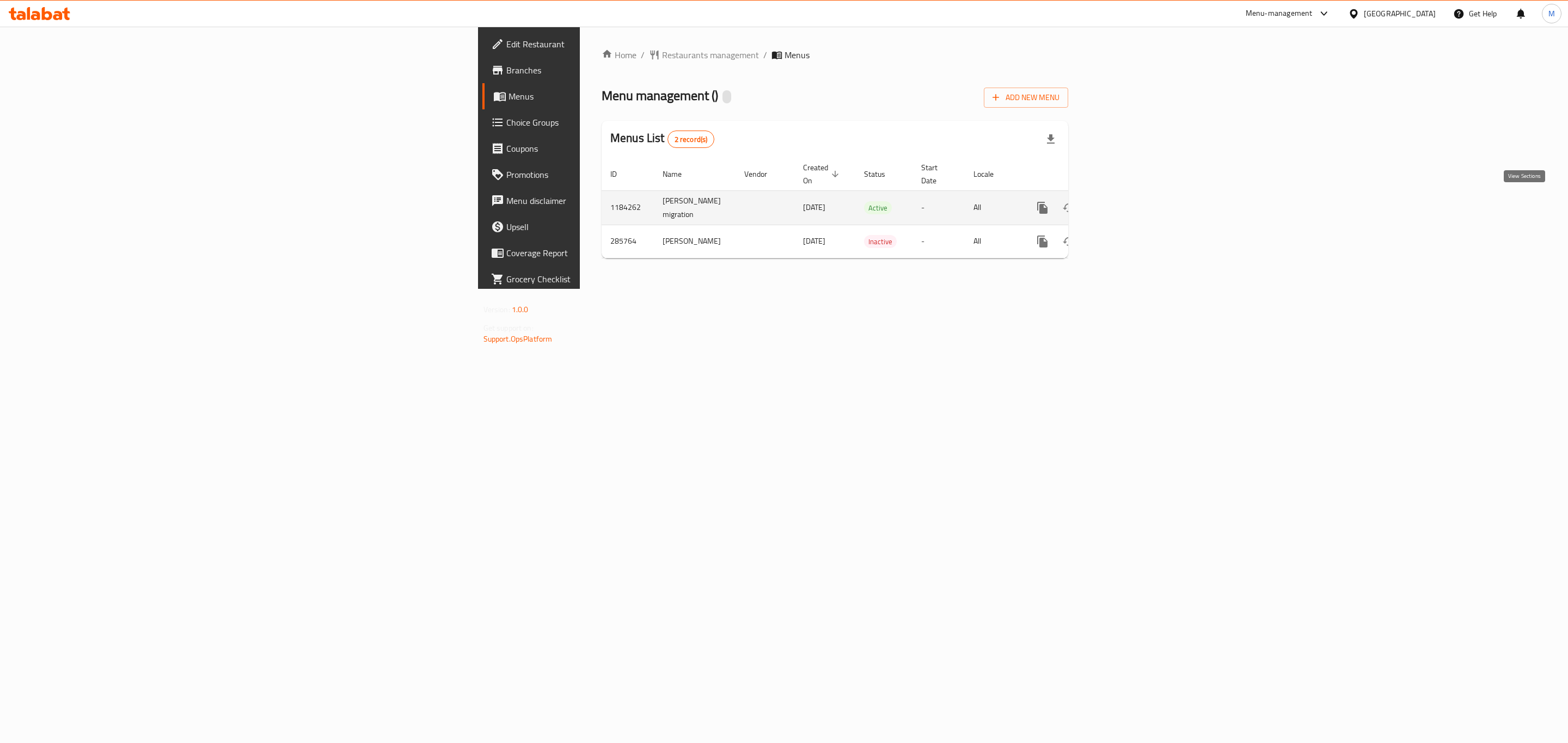
click at [1128, 202] on icon "enhanced table" at bounding box center [1120, 208] width 13 height 13
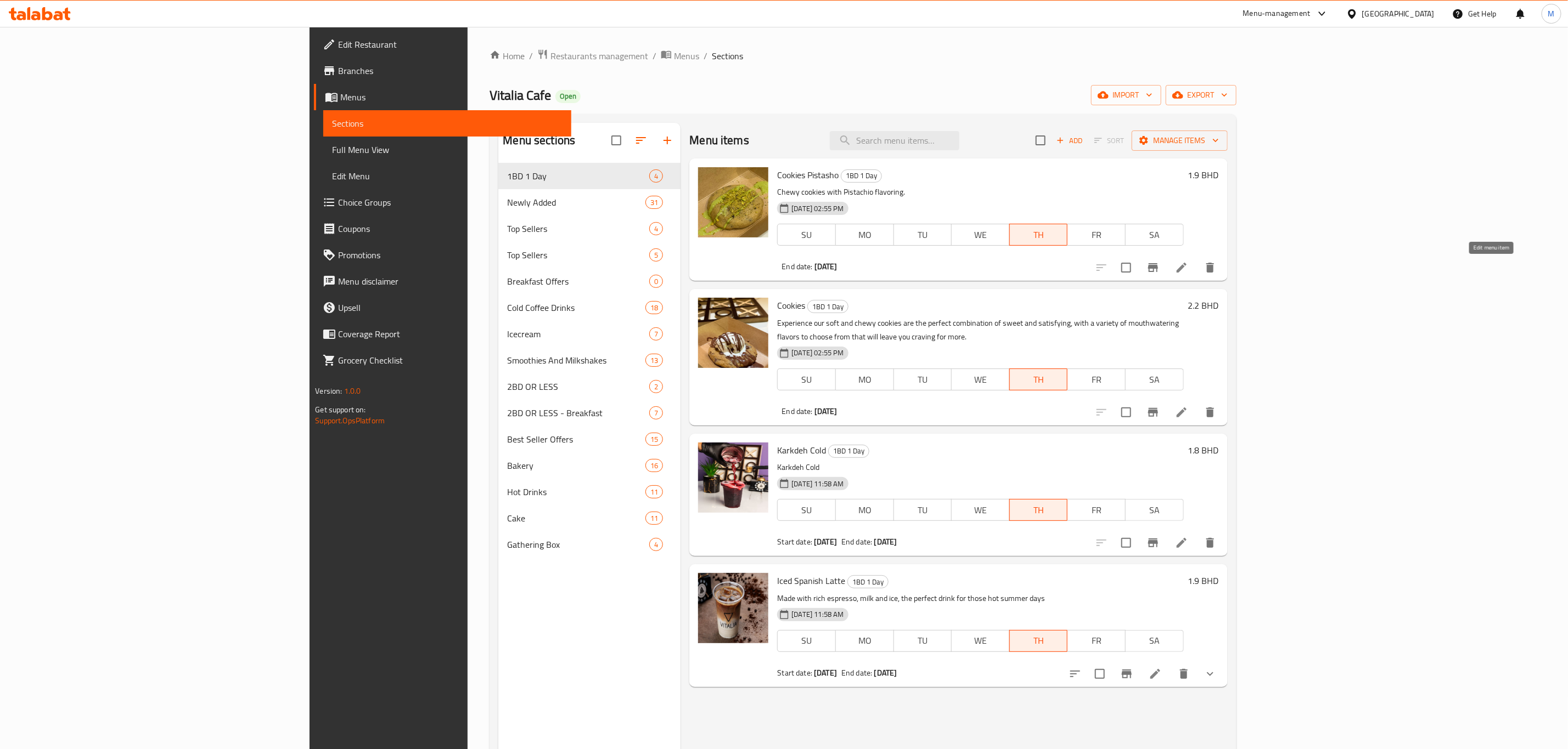
click at [1188, 273] on icon at bounding box center [1181, 267] width 13 height 13
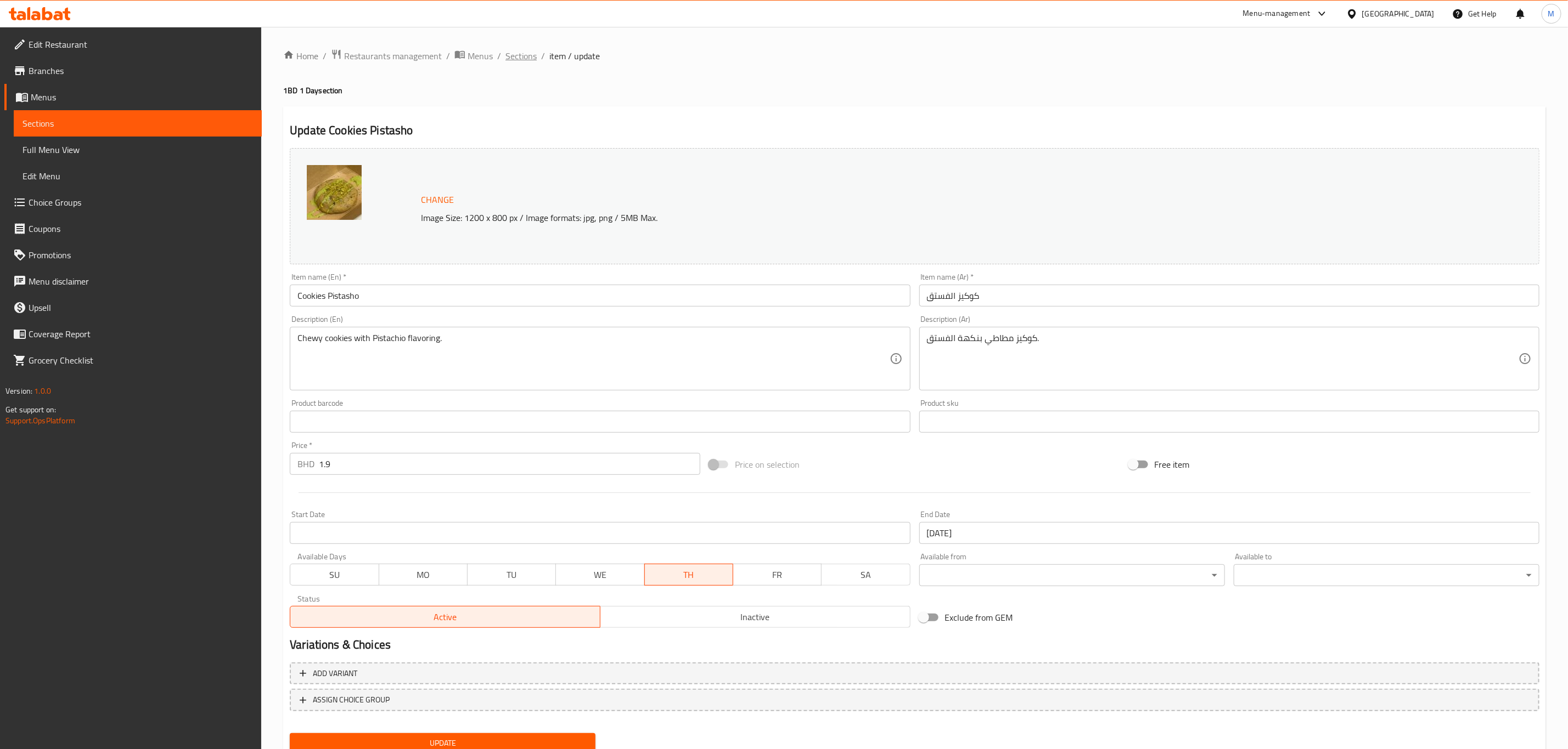
click at [521, 56] on span "Sections" at bounding box center [521, 55] width 31 height 13
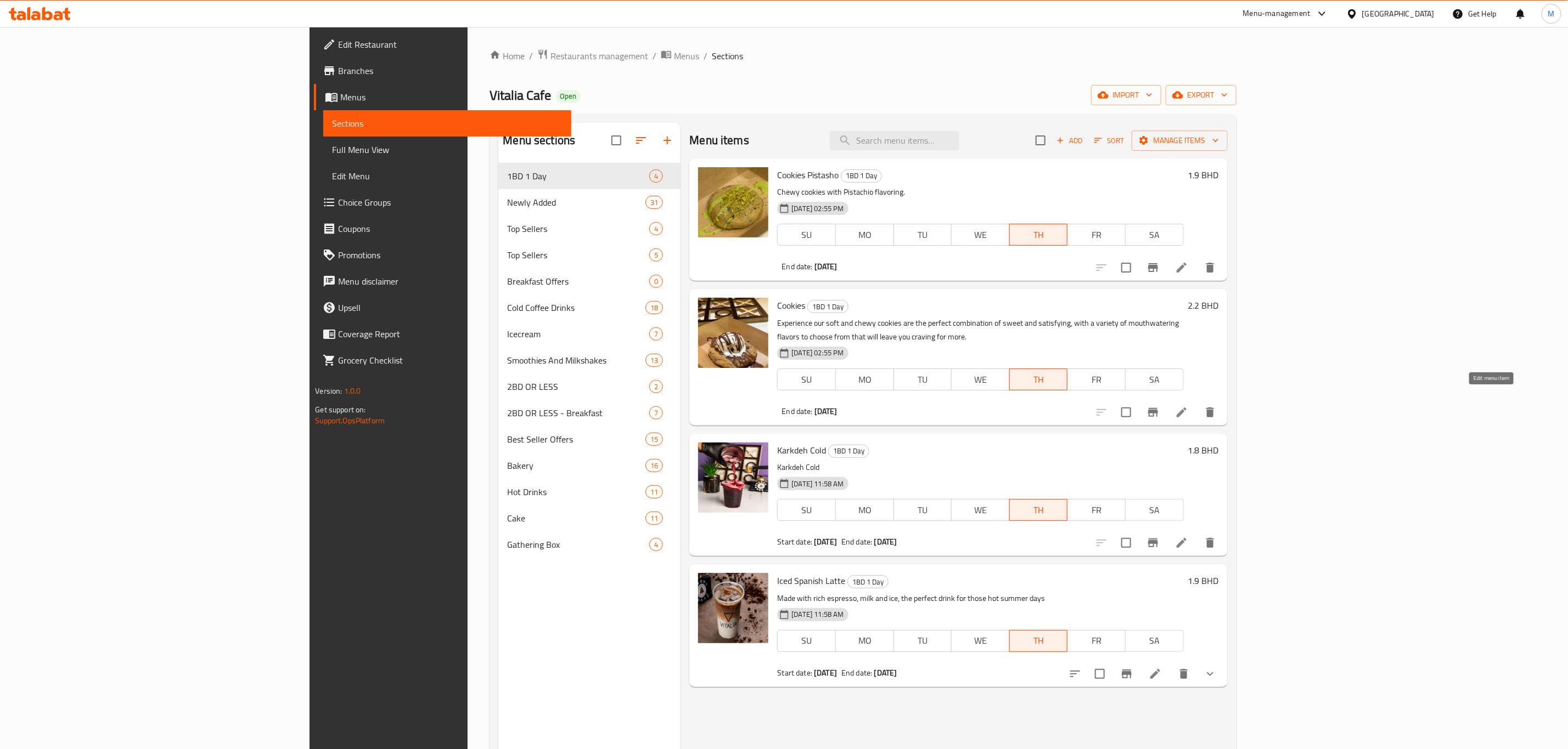
click at [1187, 408] on icon at bounding box center [1181, 412] width 10 height 10
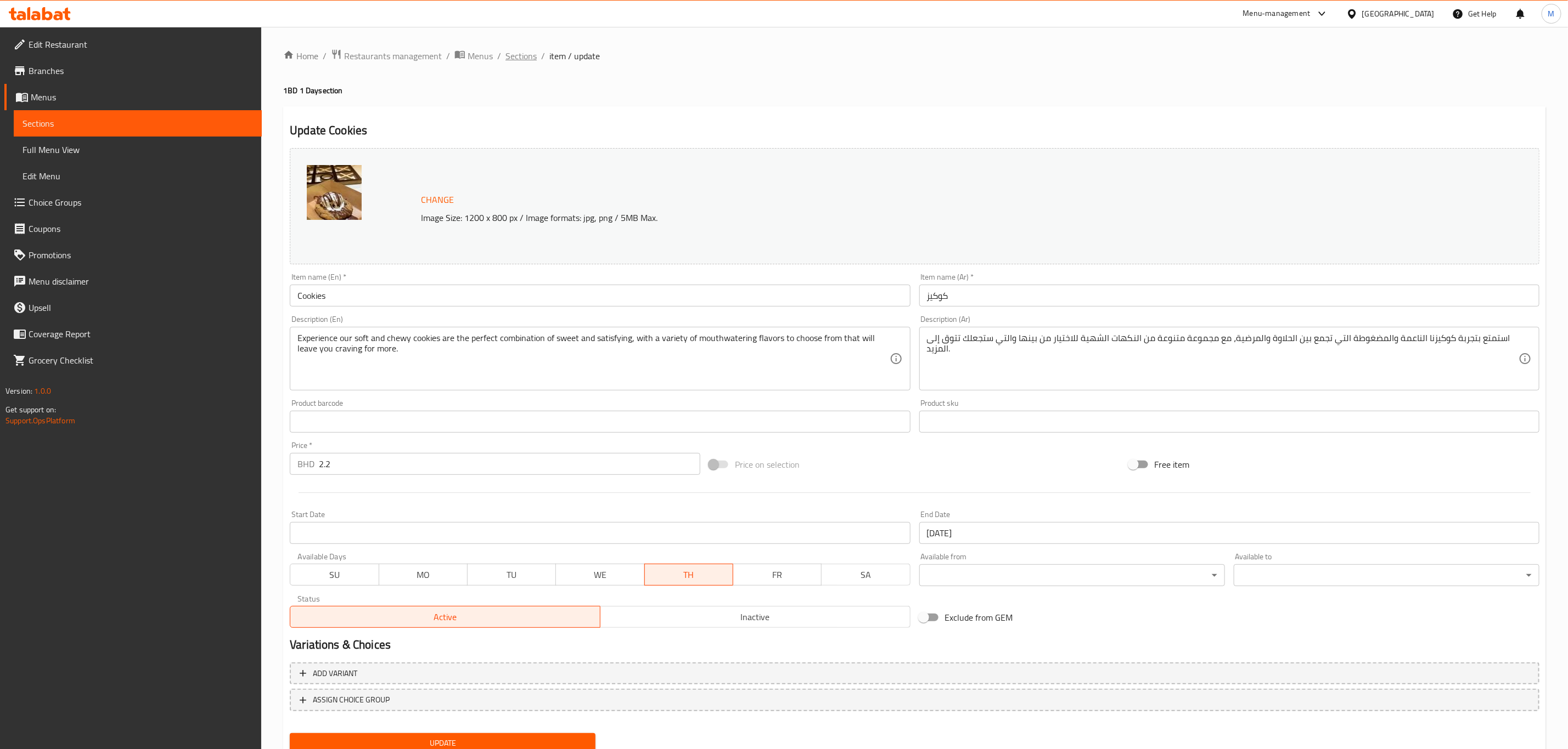
click at [514, 56] on span "Sections" at bounding box center [521, 55] width 31 height 13
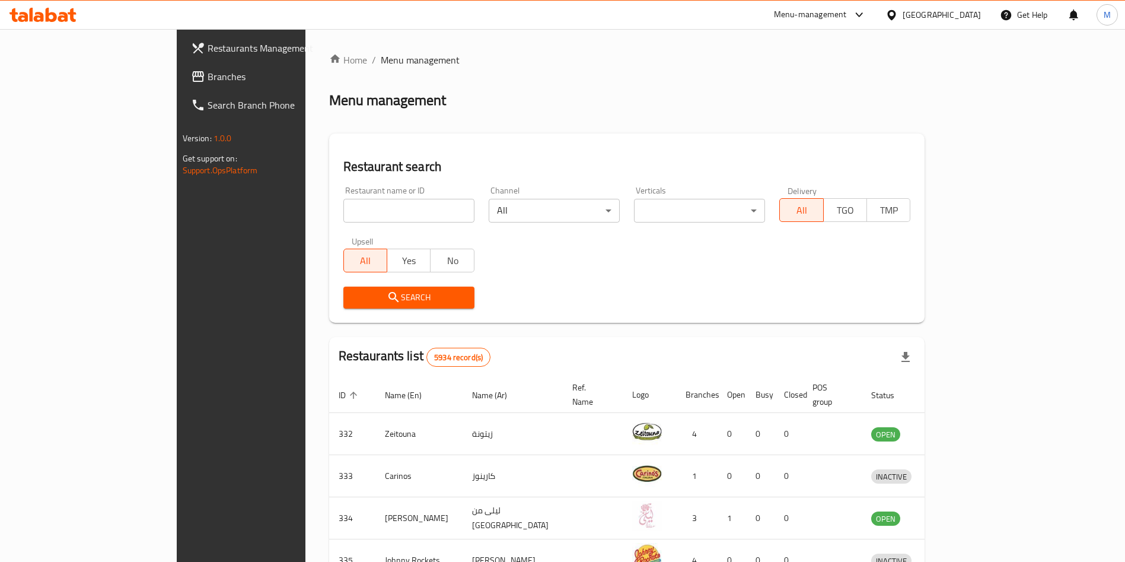
click at [344, 211] on input "search" at bounding box center [409, 211] width 131 height 24
paste input "[PERSON_NAME], Juffair 24hr"
click button "Search" at bounding box center [409, 298] width 131 height 22
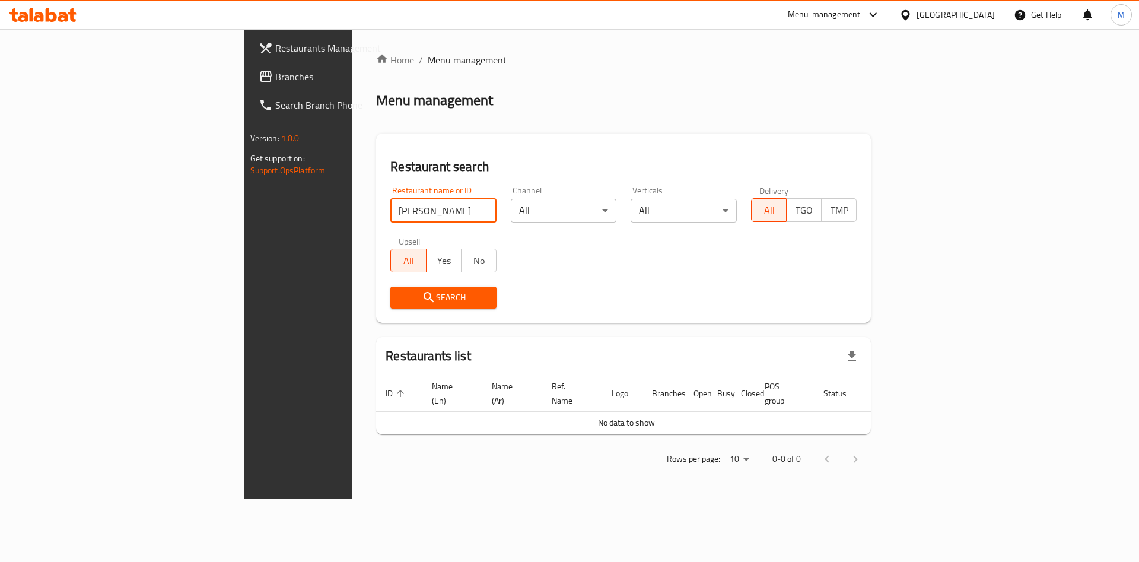
click button "Search" at bounding box center [443, 298] width 106 height 22
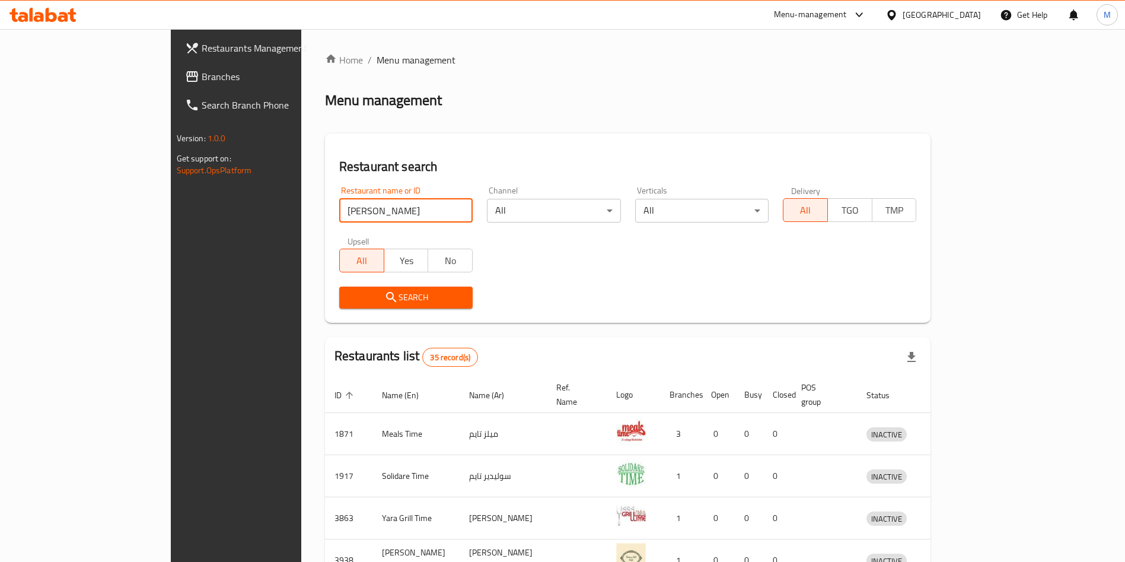
type input "[PERSON_NAME]"
click button "Search" at bounding box center [405, 298] width 133 height 22
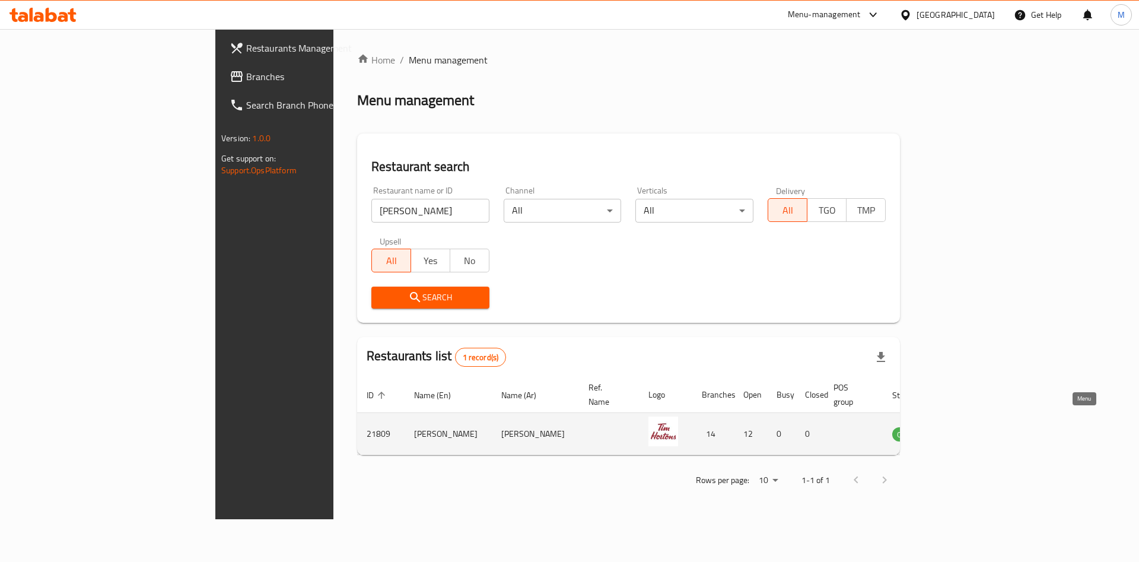
click at [977, 427] on link "enhanced table" at bounding box center [966, 434] width 22 height 14
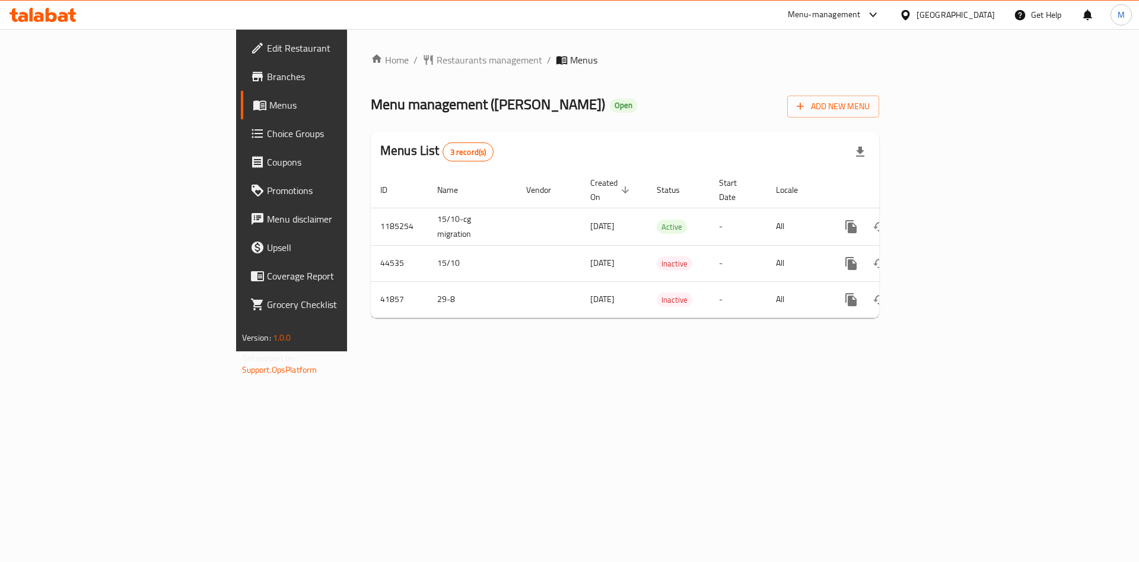
click at [267, 71] on span "Branches" at bounding box center [342, 76] width 150 height 14
